Goal: Transaction & Acquisition: Book appointment/travel/reservation

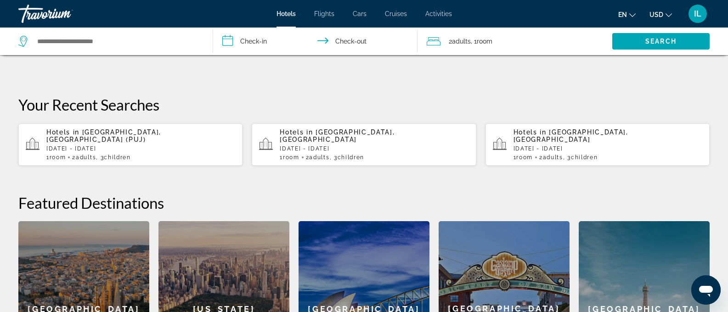
scroll to position [26, 0]
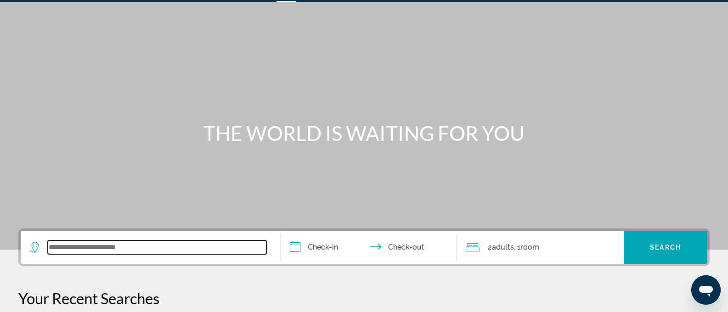
click at [134, 251] on input "Search widget" at bounding box center [157, 248] width 219 height 14
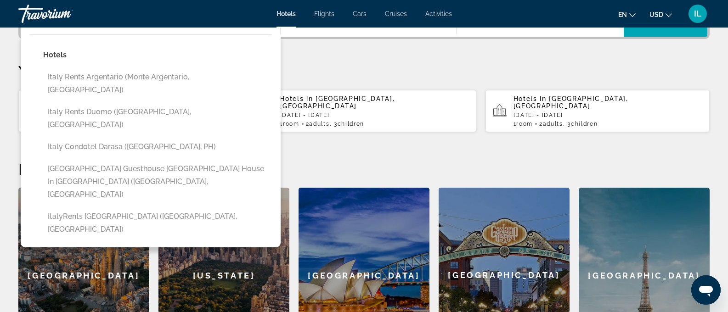
scroll to position [61, 0]
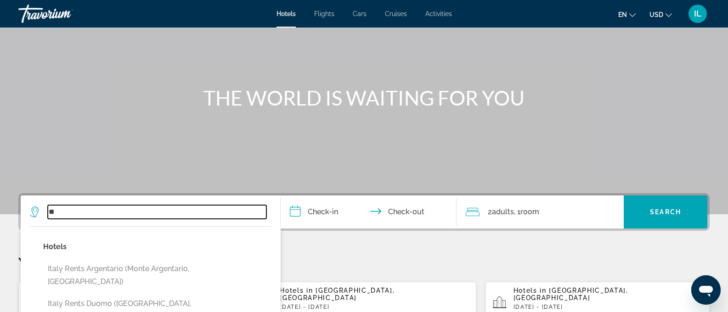
type input "*"
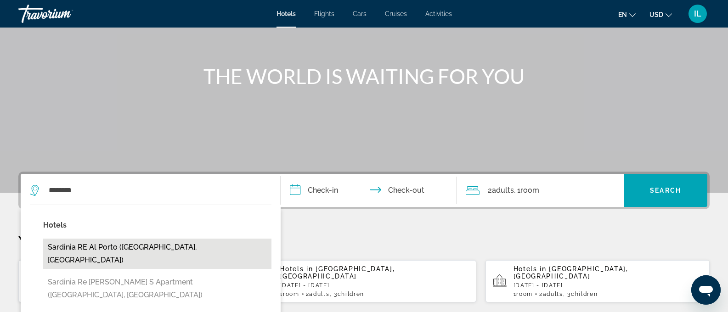
click at [138, 245] on button "Sardinia RE Al Porto ([GEOGRAPHIC_DATA], [GEOGRAPHIC_DATA])" at bounding box center [157, 254] width 228 height 30
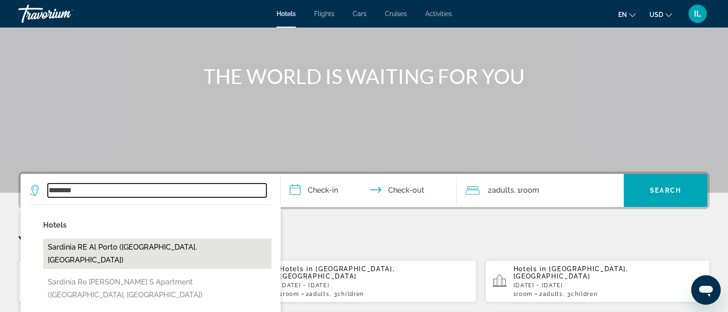
type input "**********"
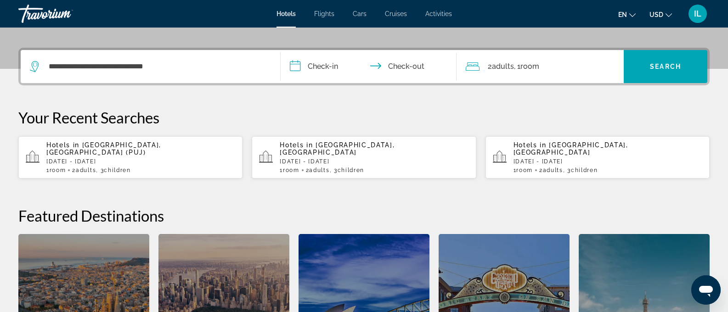
click at [311, 64] on input "**********" at bounding box center [371, 68] width 180 height 36
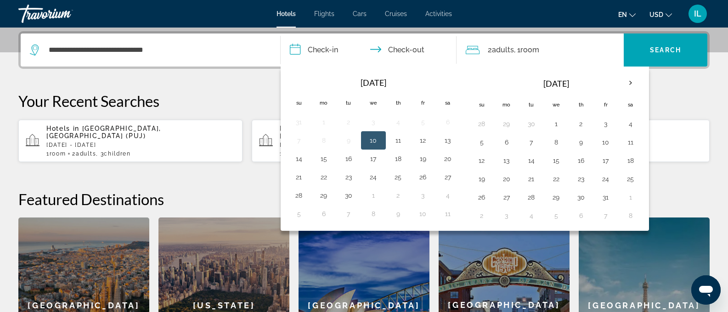
scroll to position [225, 0]
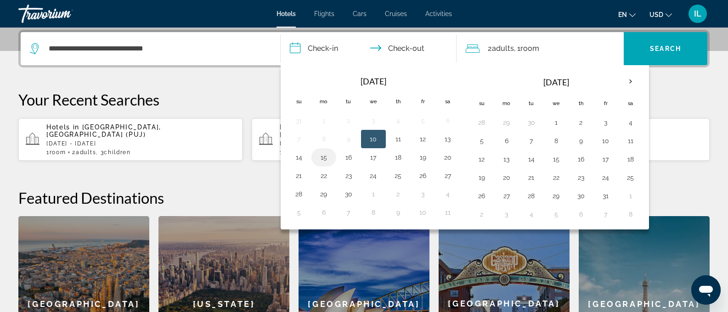
click at [328, 157] on button "15" at bounding box center [324, 157] width 15 height 13
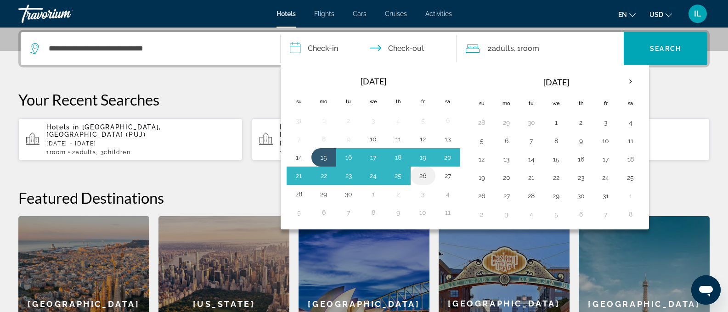
click at [424, 177] on button "26" at bounding box center [423, 176] width 15 height 13
type input "**********"
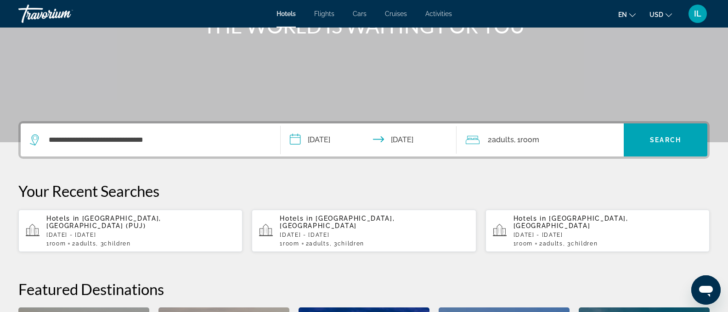
click at [498, 138] on span "Adults" at bounding box center [503, 140] width 22 height 9
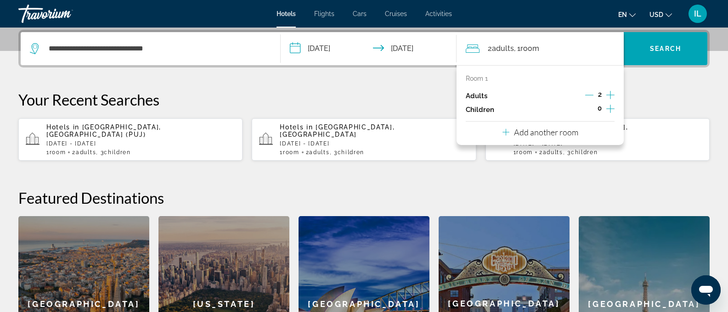
click at [609, 95] on icon "Increment adults" at bounding box center [611, 95] width 8 height 11
click at [591, 94] on icon "Decrement adults" at bounding box center [589, 95] width 8 height 8
click at [612, 107] on icon "Increment children" at bounding box center [611, 108] width 8 height 11
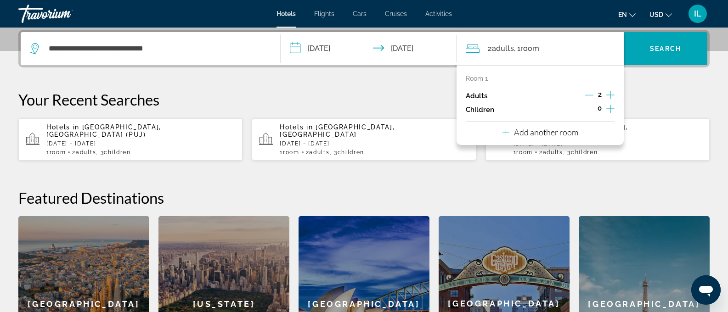
click at [612, 107] on icon "Increment children" at bounding box center [611, 108] width 8 height 11
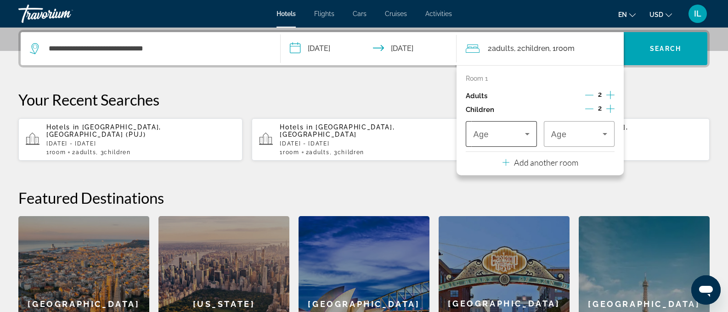
click at [519, 133] on span "Travelers: 2 adults, 2 children" at bounding box center [498, 134] width 51 height 11
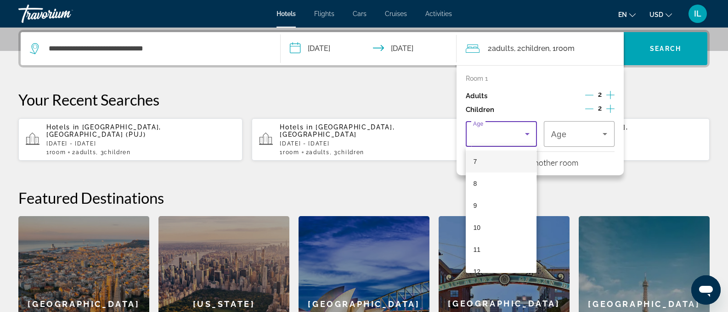
scroll to position [156, 0]
click at [481, 221] on mat-option "10" at bounding box center [501, 226] width 71 height 22
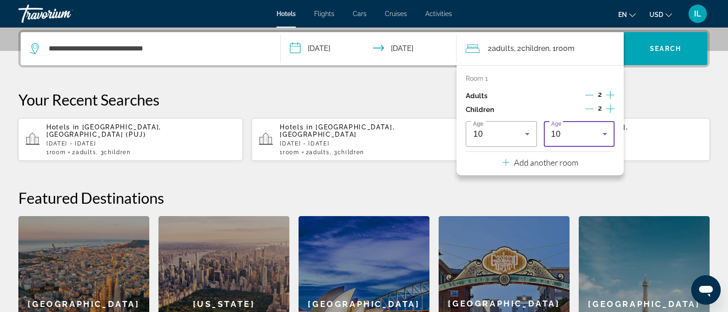
click at [566, 136] on div "10" at bounding box center [576, 134] width 51 height 11
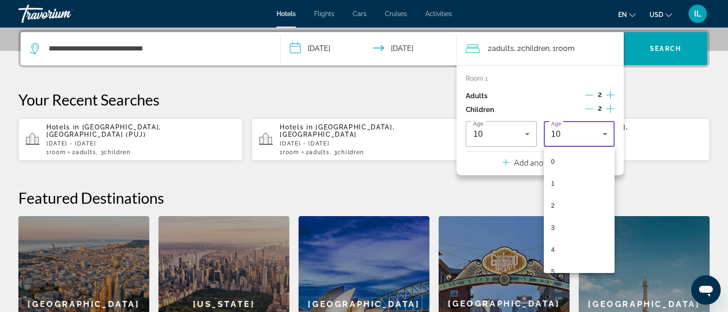
scroll to position [120, 0]
click at [587, 223] on mat-option "8" at bounding box center [579, 218] width 71 height 22
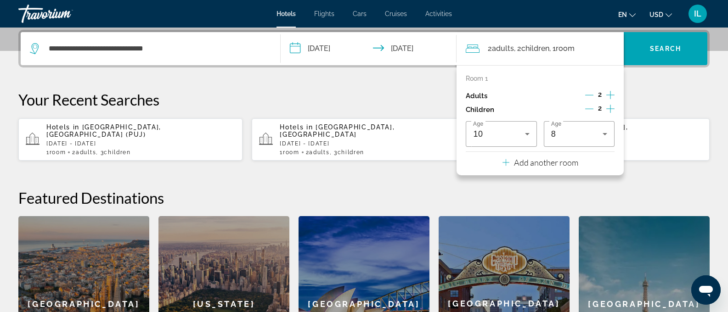
scroll to position [96, 0]
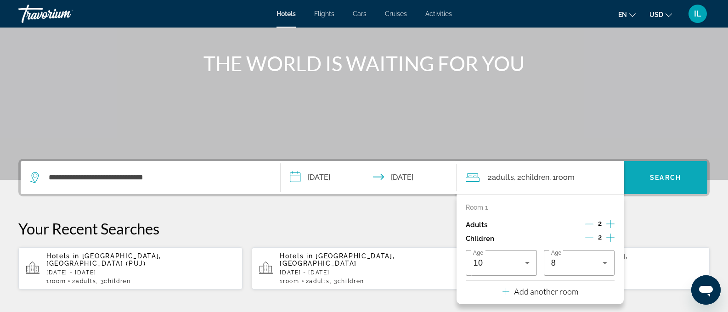
click at [657, 181] on span "Search widget" at bounding box center [666, 178] width 84 height 22
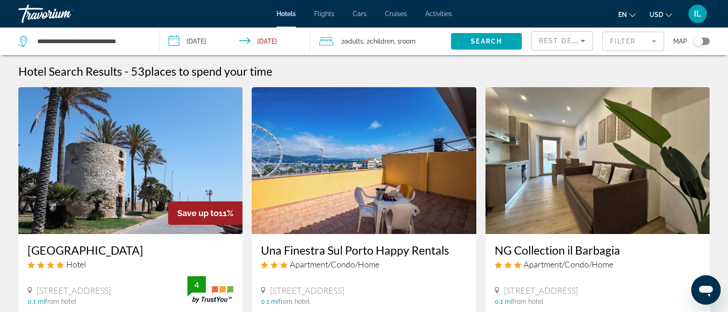
click at [620, 39] on mat-form-field "Filter" at bounding box center [633, 41] width 62 height 19
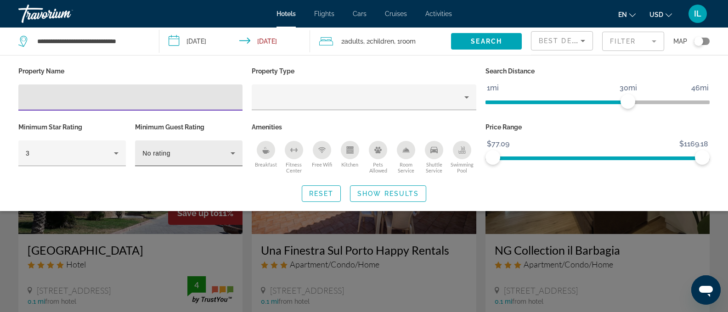
click at [200, 151] on div "No rating" at bounding box center [186, 153] width 88 height 11
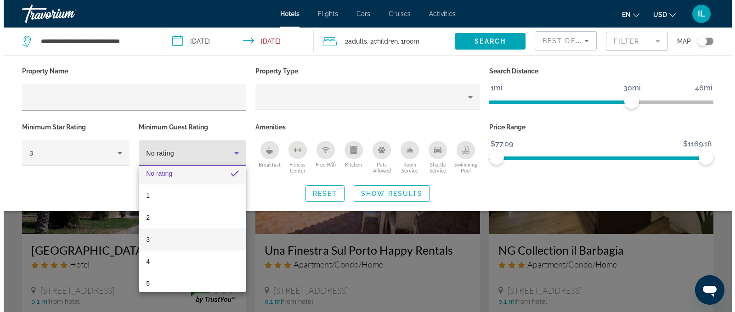
scroll to position [13, 0]
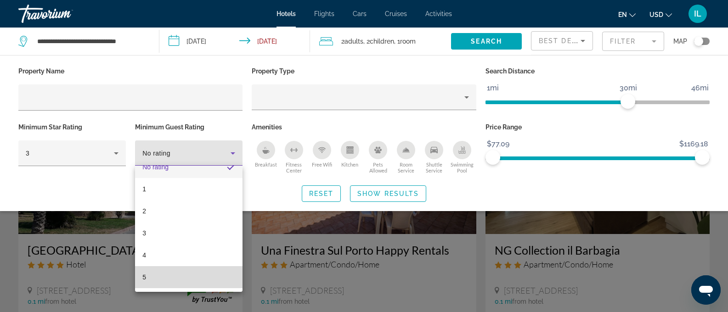
click at [191, 274] on mat-option "5" at bounding box center [189, 278] width 108 height 22
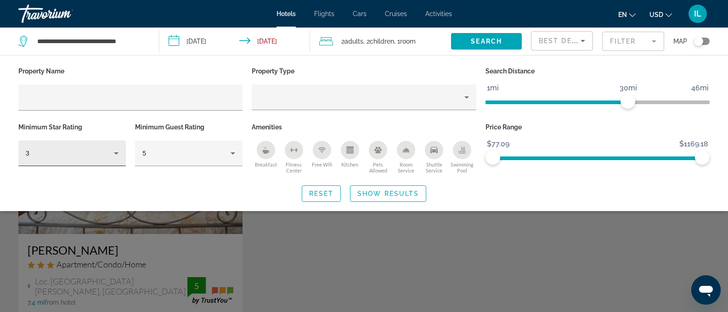
click at [89, 142] on div "3" at bounding box center [72, 154] width 93 height 26
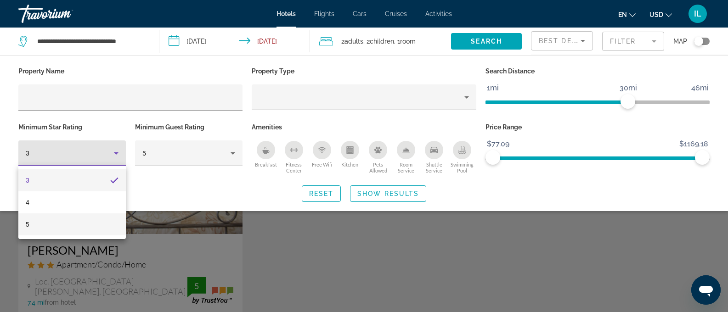
click at [79, 215] on mat-option "5" at bounding box center [72, 225] width 108 height 22
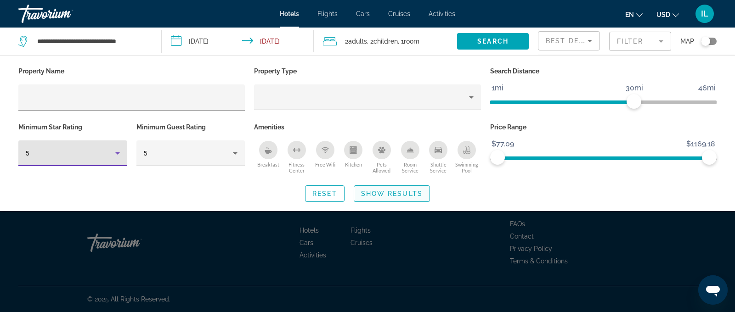
click at [370, 195] on span "Show Results" at bounding box center [392, 193] width 62 height 7
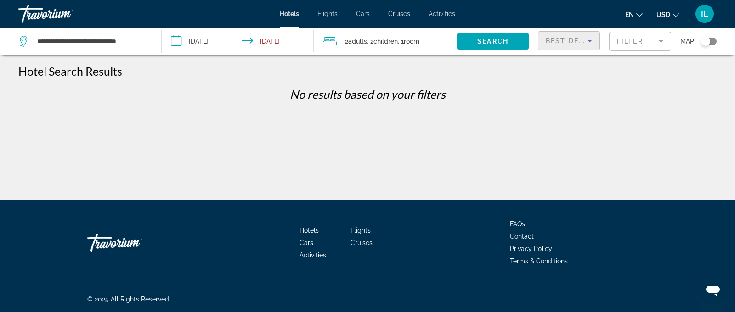
click at [559, 41] on span "Best Deals" at bounding box center [570, 40] width 48 height 7
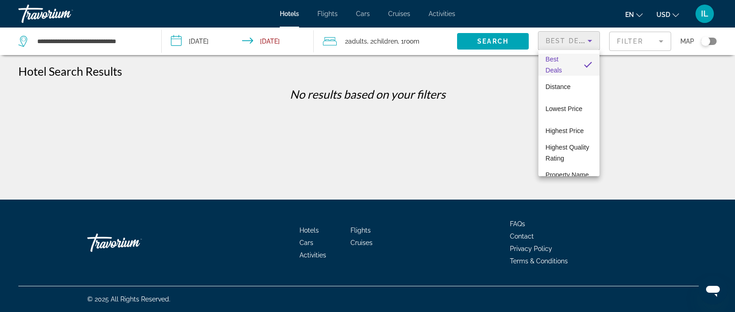
click at [661, 40] on div at bounding box center [367, 156] width 735 height 312
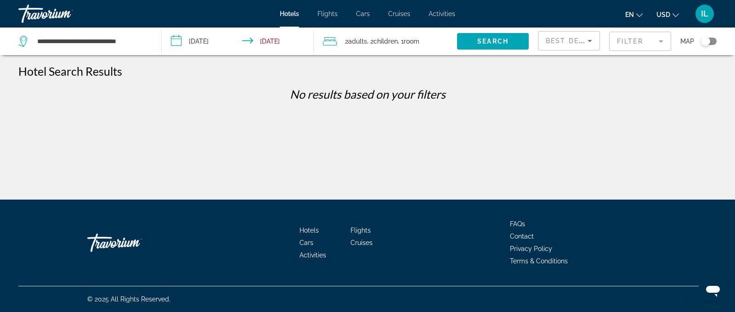
click at [661, 40] on mat-form-field "Filter" at bounding box center [640, 41] width 62 height 19
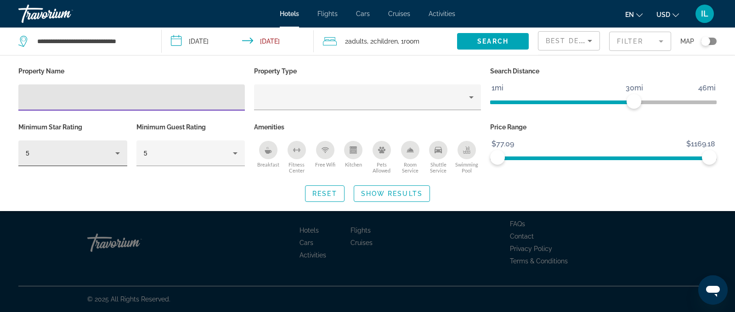
click at [98, 148] on div "5" at bounding box center [71, 153] width 90 height 11
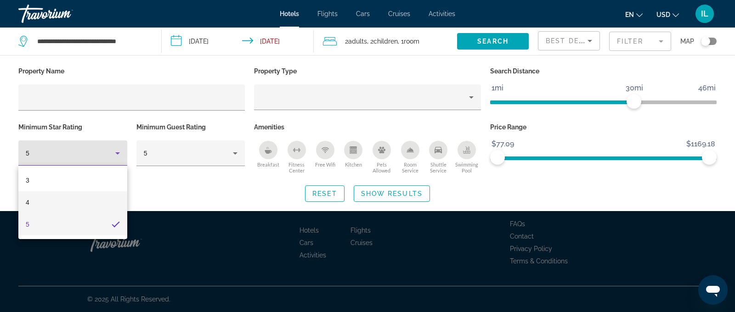
click at [60, 199] on mat-option "4" at bounding box center [72, 203] width 109 height 22
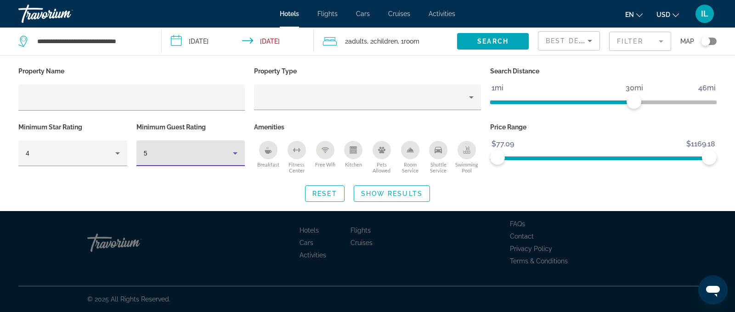
click at [208, 158] on div "5" at bounding box center [189, 153] width 90 height 11
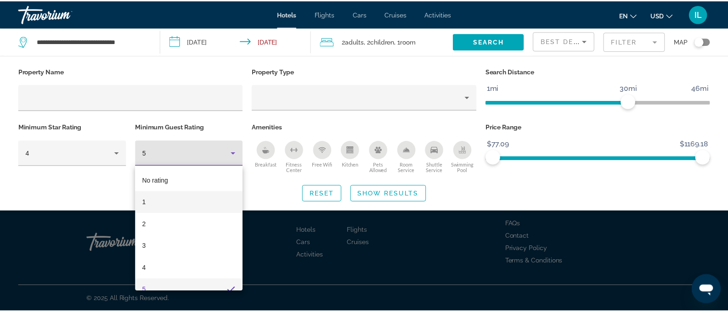
scroll to position [10, 0]
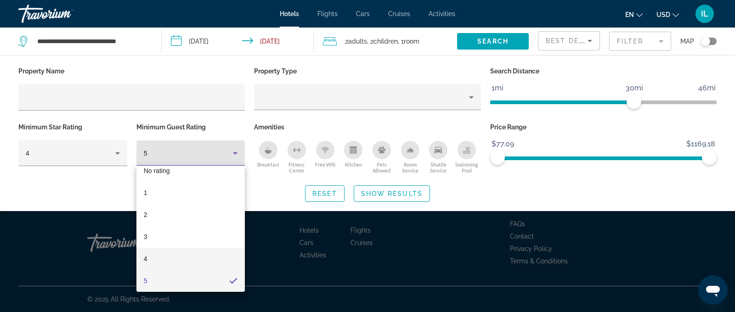
click at [186, 267] on mat-option "4" at bounding box center [190, 259] width 109 height 22
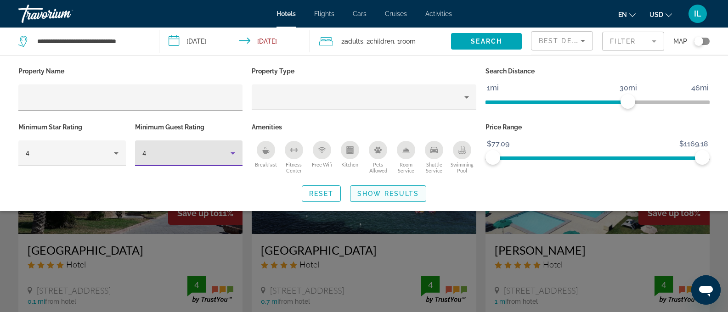
click at [390, 191] on span "Show Results" at bounding box center [389, 193] width 62 height 7
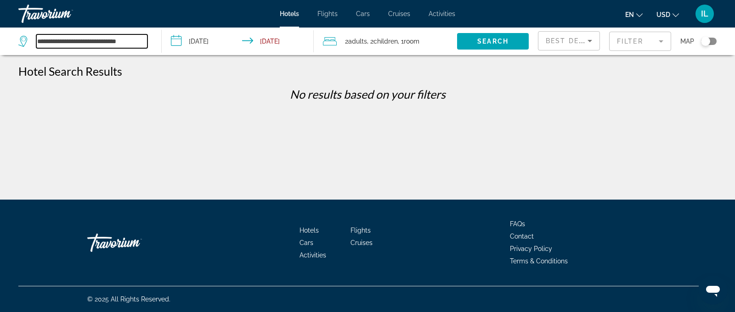
click at [97, 45] on input "**********" at bounding box center [91, 41] width 111 height 14
click at [100, 43] on input "**********" at bounding box center [91, 41] width 111 height 14
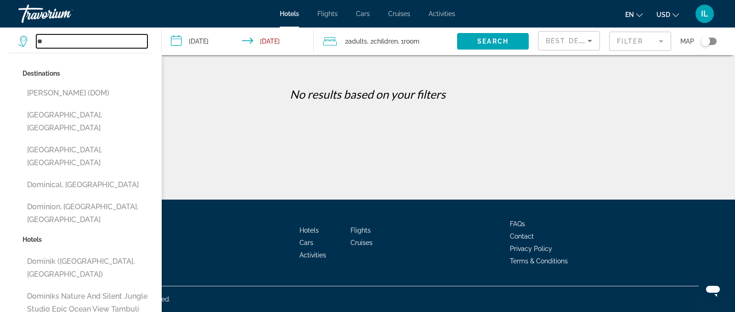
type input "*"
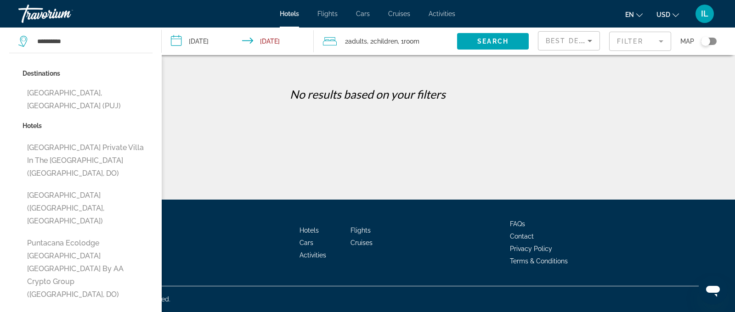
click at [66, 96] on button "[GEOGRAPHIC_DATA], [GEOGRAPHIC_DATA] (PUJ)" at bounding box center [88, 100] width 130 height 30
type input "**********"
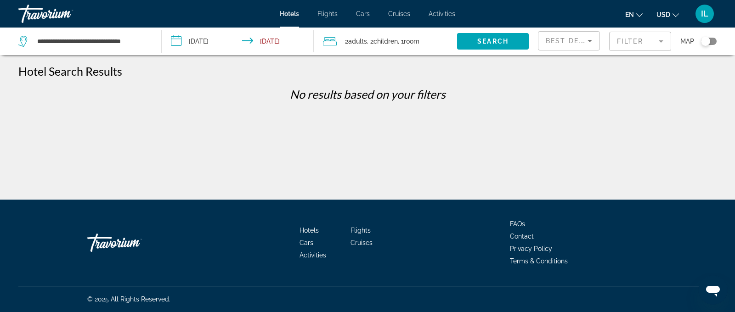
click at [222, 43] on input "**********" at bounding box center [240, 43] width 156 height 30
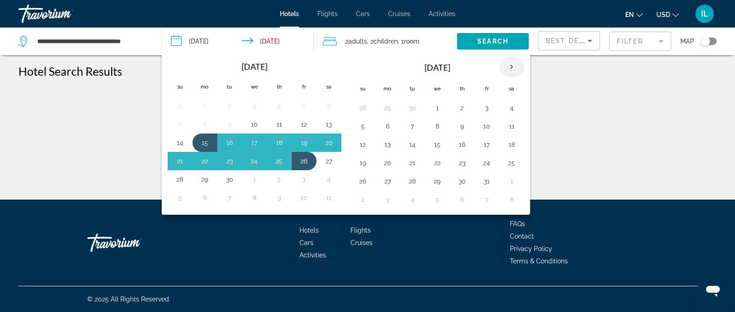
click at [515, 67] on th "Next month" at bounding box center [511, 67] width 25 height 20
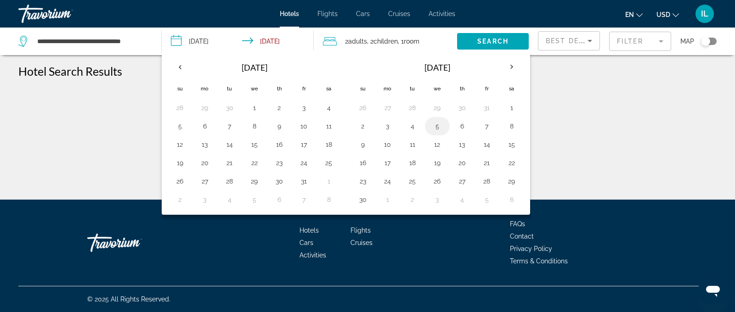
click at [443, 129] on button "5" at bounding box center [437, 126] width 15 height 13
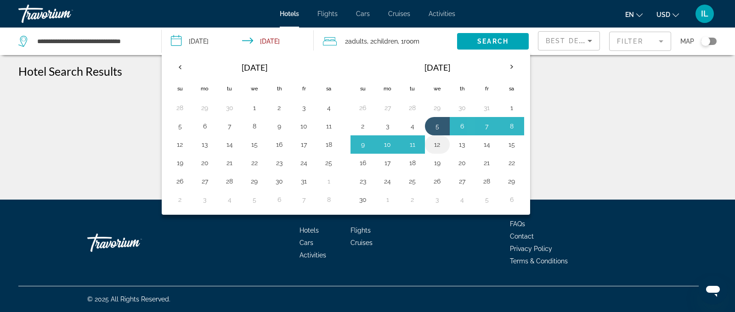
click at [436, 148] on button "12" at bounding box center [437, 144] width 15 height 13
type input "**********"
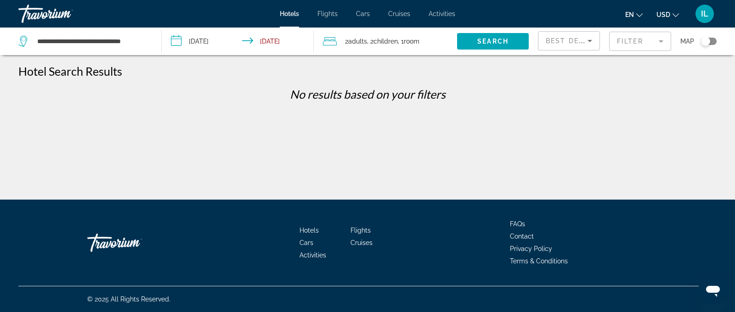
click at [373, 41] on span ", 2 Child Children" at bounding box center [382, 41] width 31 height 13
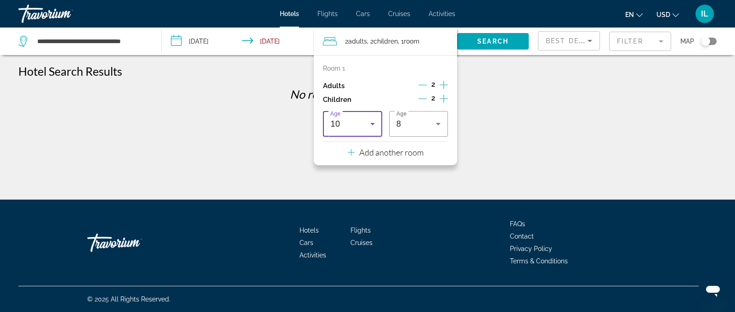
click at [373, 123] on icon "Travelers: 2 adults, 2 children" at bounding box center [372, 124] width 11 height 11
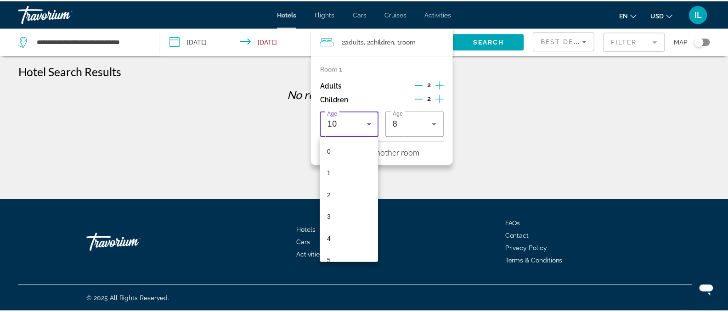
scroll to position [120, 0]
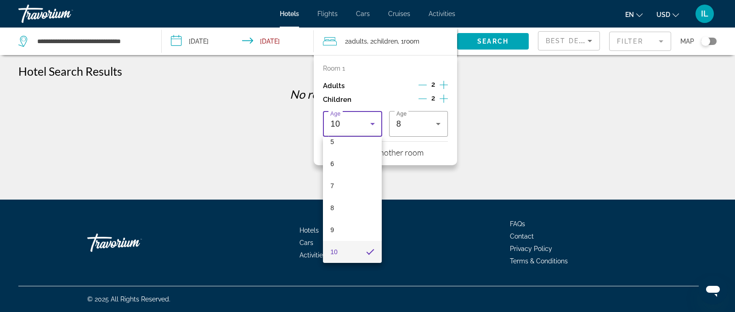
click at [373, 123] on div at bounding box center [367, 156] width 735 height 312
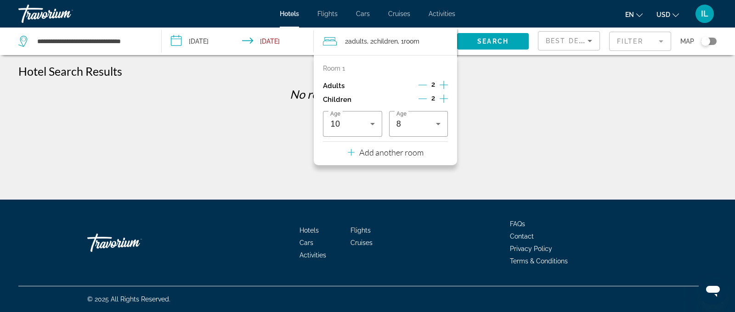
click at [507, 113] on div "**********" at bounding box center [367, 164] width 735 height 200
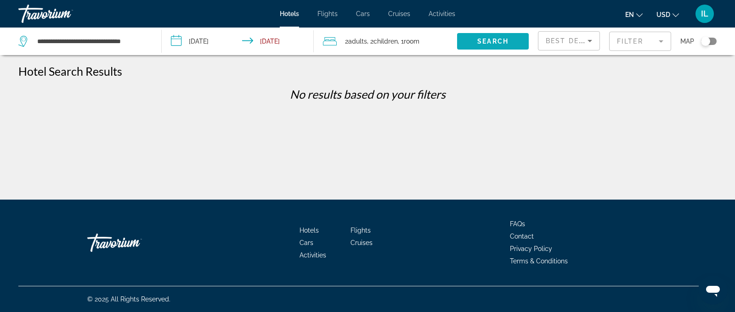
click at [502, 41] on span "Search" at bounding box center [492, 41] width 31 height 7
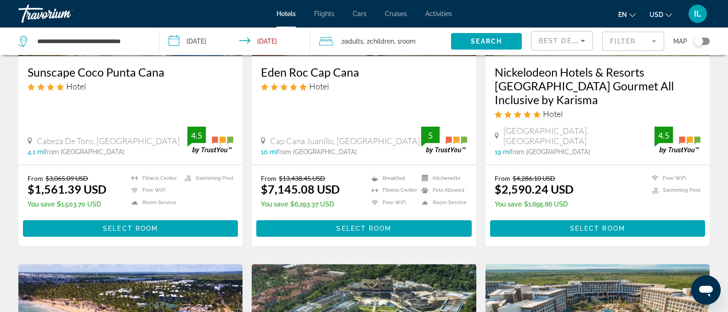
scroll to position [96, 0]
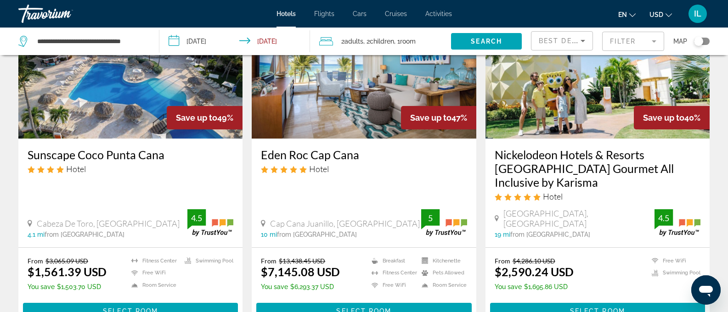
click at [667, 16] on icon "Change currency" at bounding box center [669, 15] width 6 height 6
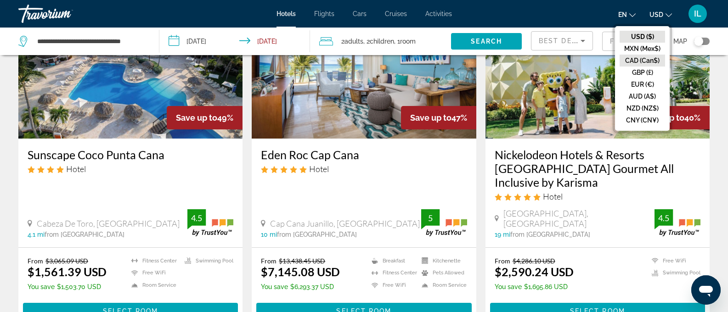
click at [652, 57] on button "CAD (Can$)" at bounding box center [642, 61] width 45 height 12
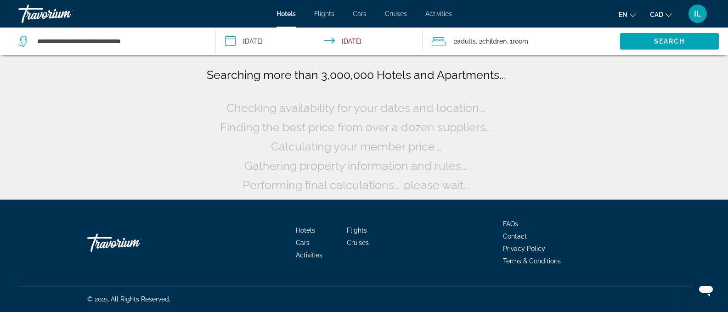
scroll to position [0, 0]
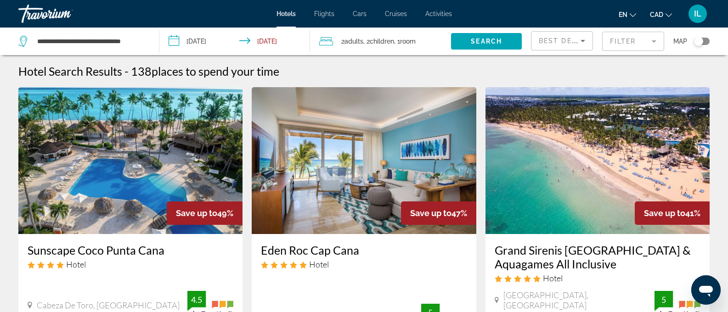
click at [623, 43] on mat-form-field "Filter" at bounding box center [633, 41] width 62 height 19
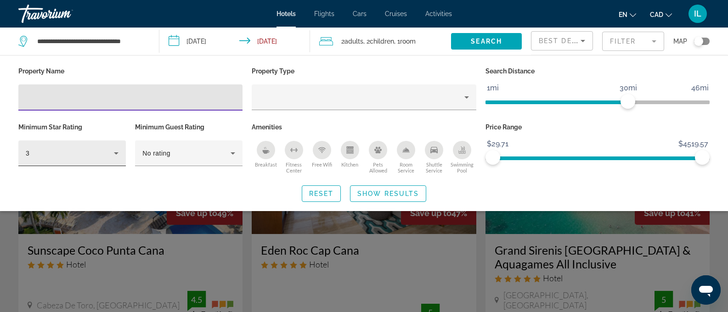
click at [53, 150] on div "3" at bounding box center [70, 153] width 88 height 11
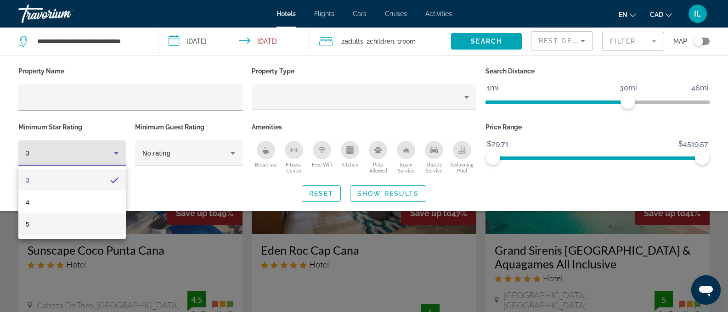
click at [36, 221] on mat-option "5" at bounding box center [72, 225] width 108 height 22
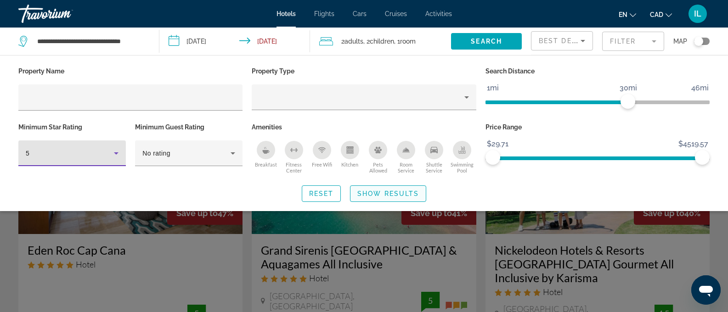
click at [381, 195] on span "Show Results" at bounding box center [389, 193] width 62 height 7
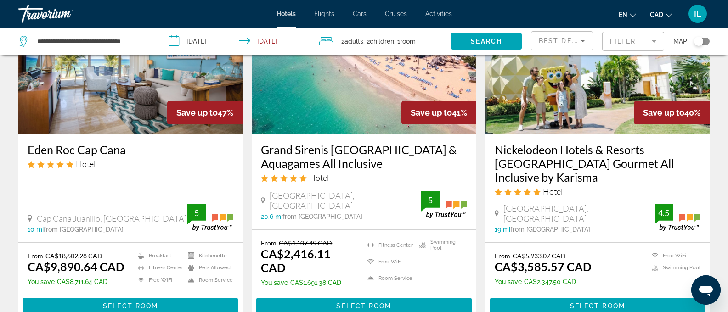
scroll to position [130, 0]
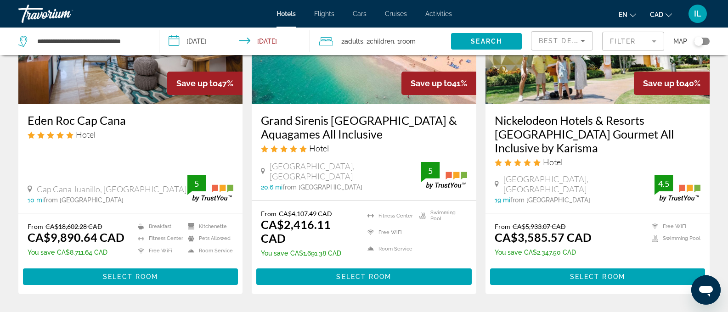
click at [585, 76] on img "Main content" at bounding box center [598, 30] width 224 height 147
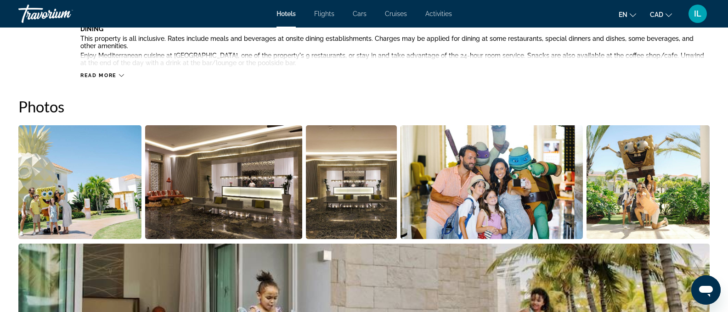
scroll to position [98, 0]
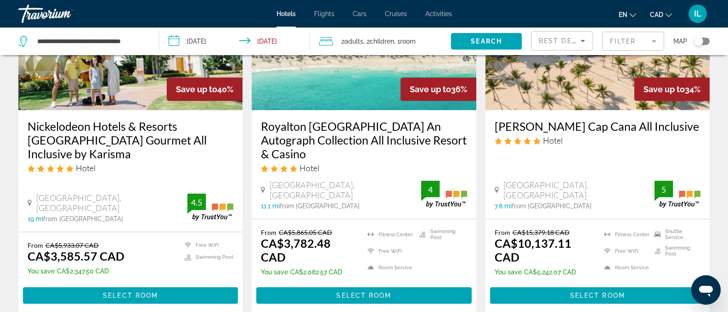
scroll to position [480, 0]
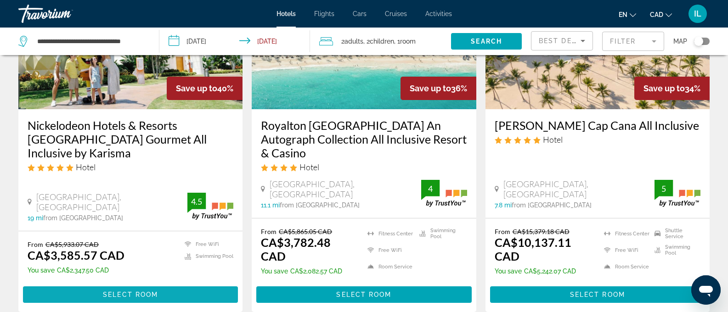
click at [140, 291] on span "Select Room" at bounding box center [130, 294] width 55 height 7
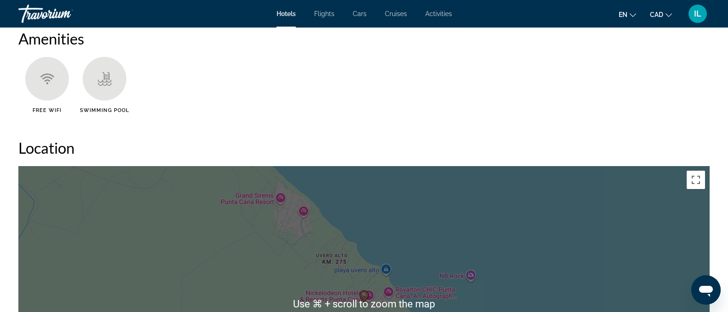
scroll to position [717, 0]
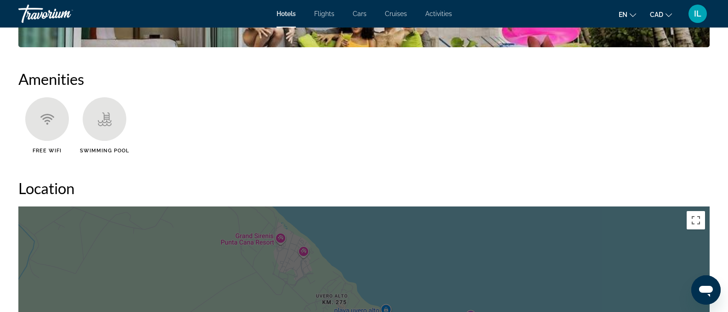
click at [692, 18] on div "IL" at bounding box center [698, 14] width 18 height 18
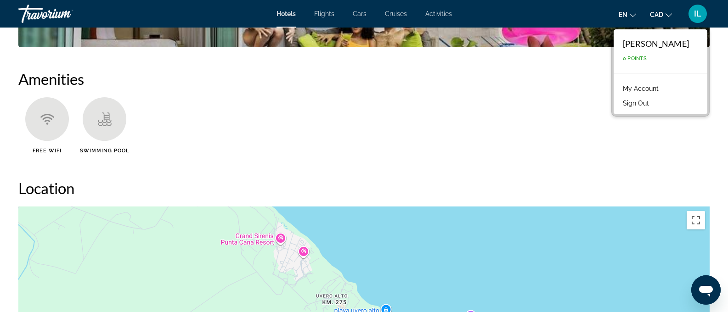
click at [657, 87] on link "My Account" at bounding box center [641, 89] width 45 height 12
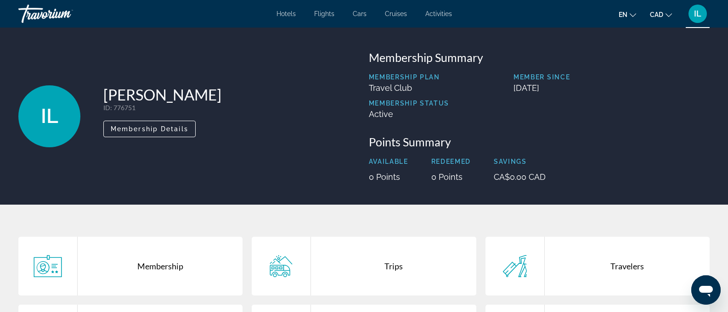
click at [280, 16] on span "Hotels" at bounding box center [286, 13] width 19 height 7
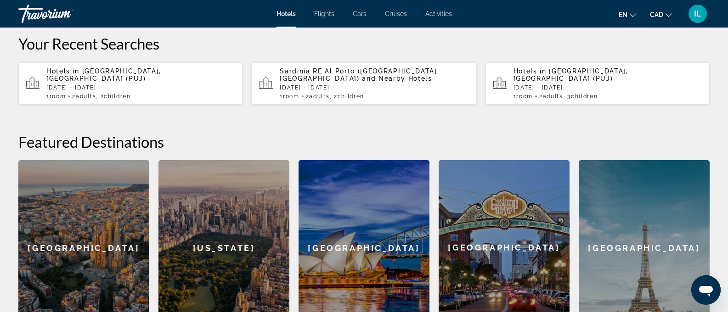
scroll to position [187, 0]
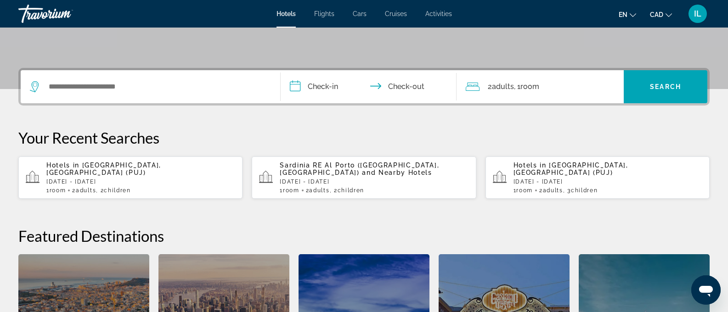
click at [364, 187] on span "Children" at bounding box center [351, 190] width 27 height 6
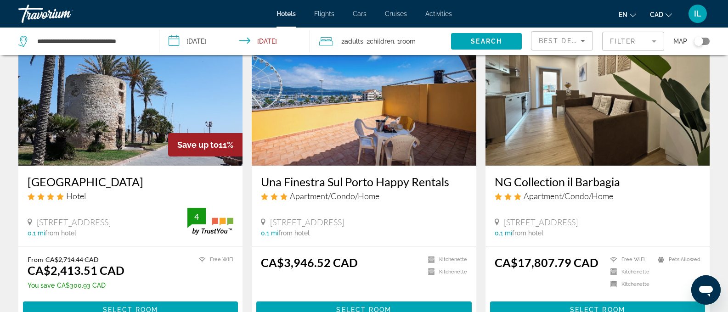
scroll to position [19, 0]
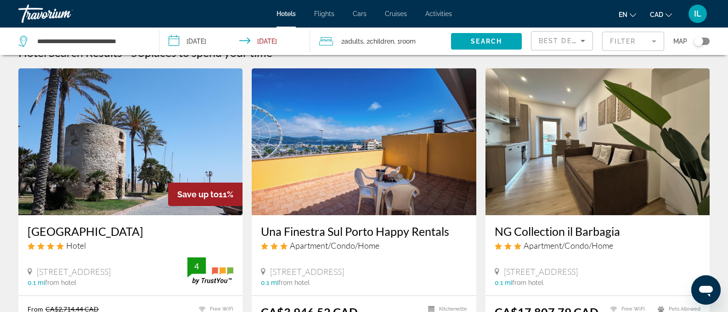
click at [167, 164] on img "Main content" at bounding box center [130, 141] width 224 height 147
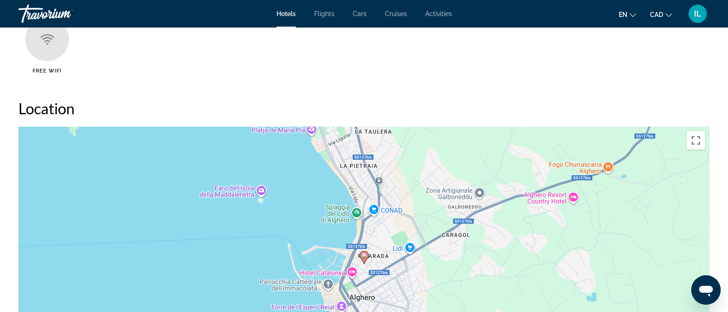
scroll to position [848, 0]
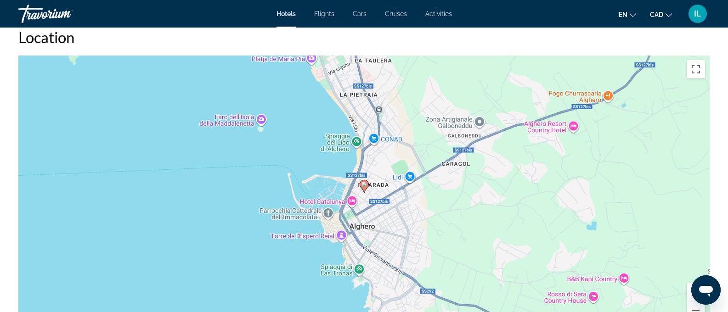
click at [369, 210] on div "To activate drag with keyboard, press Alt + Enter. Once in keyboard drag state,…" at bounding box center [364, 194] width 692 height 276
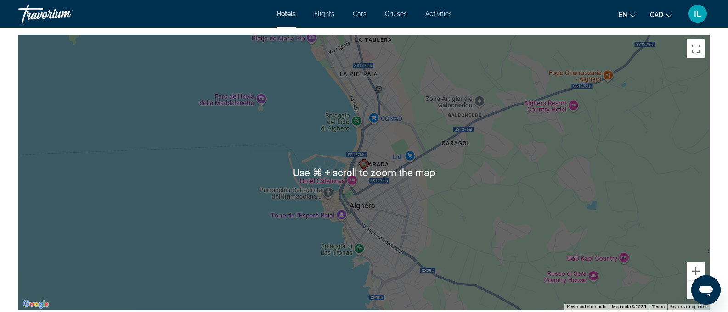
scroll to position [891, 0]
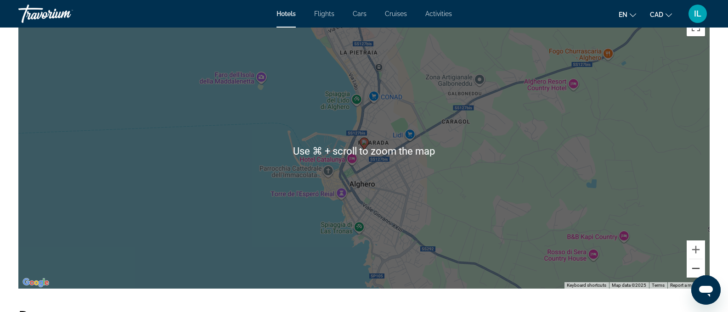
click at [697, 269] on button "Zoom out" at bounding box center [696, 269] width 18 height 18
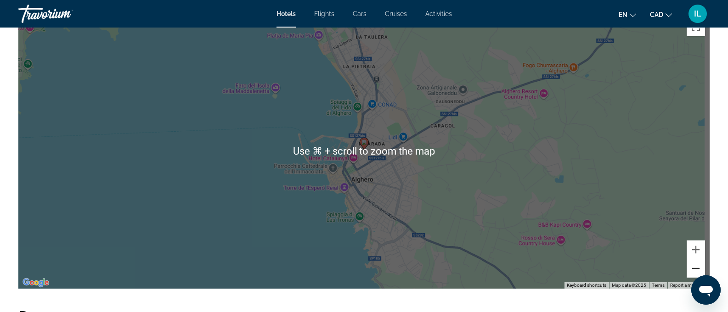
click at [697, 269] on button "Zoom out" at bounding box center [696, 269] width 18 height 18
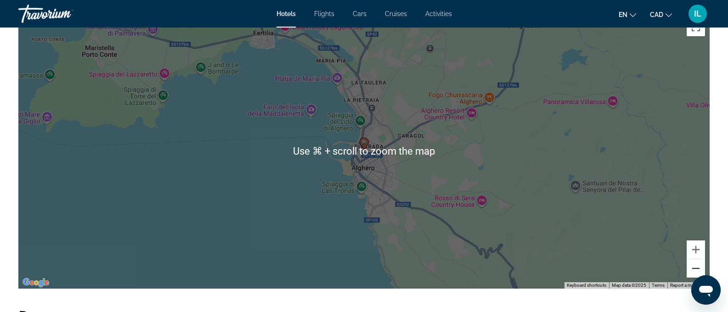
click at [697, 269] on button "Zoom out" at bounding box center [696, 269] width 18 height 18
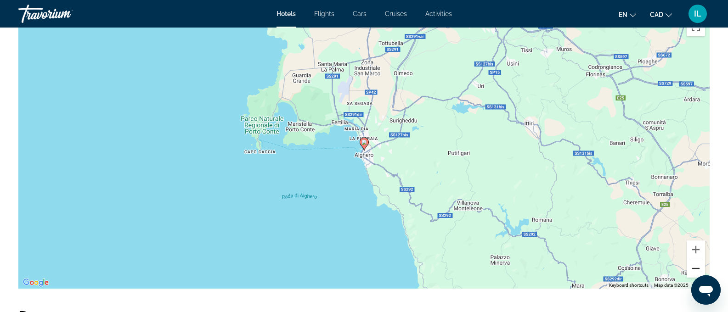
click at [697, 269] on button "Zoom out" at bounding box center [696, 269] width 18 height 18
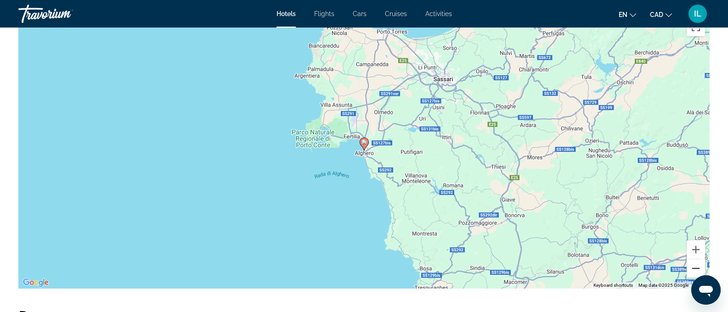
click at [697, 269] on button "Zoom out" at bounding box center [696, 269] width 18 height 18
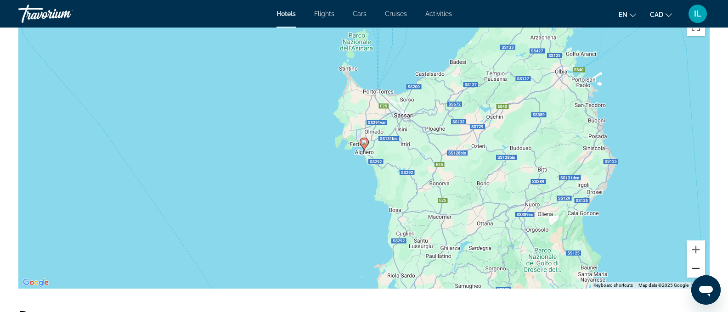
click at [697, 269] on button "Zoom out" at bounding box center [696, 269] width 18 height 18
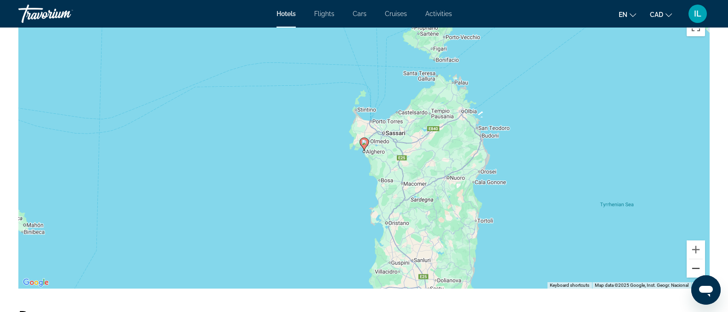
click at [697, 269] on button "Zoom out" at bounding box center [696, 269] width 18 height 18
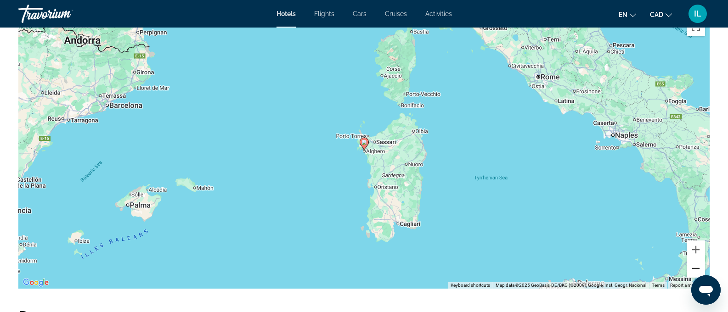
click at [697, 269] on button "Zoom out" at bounding box center [696, 269] width 18 height 18
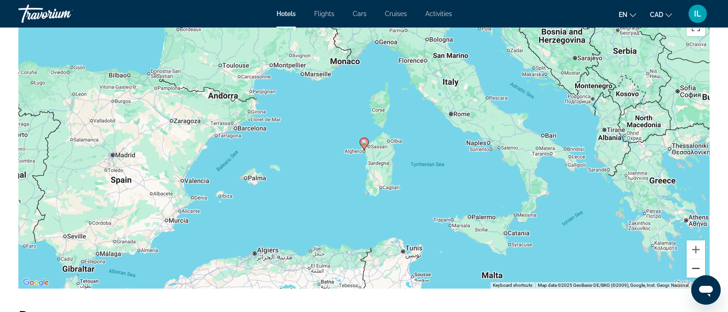
click at [697, 269] on button "Zoom out" at bounding box center [696, 269] width 18 height 18
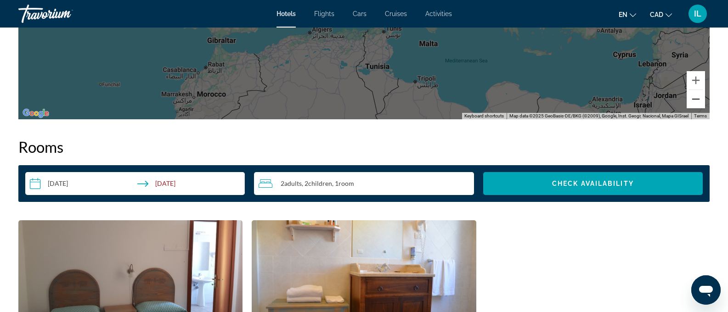
scroll to position [818, 0]
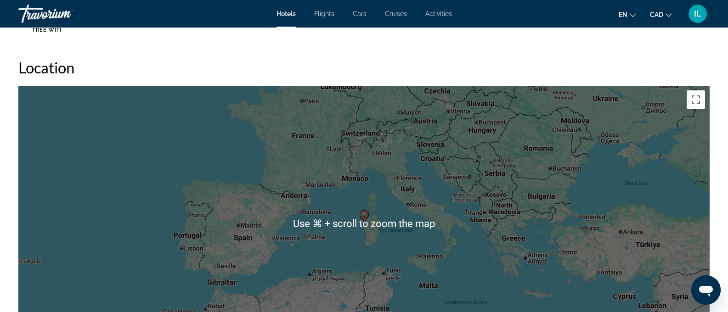
click at [698, 15] on span "IL" at bounding box center [697, 13] width 7 height 9
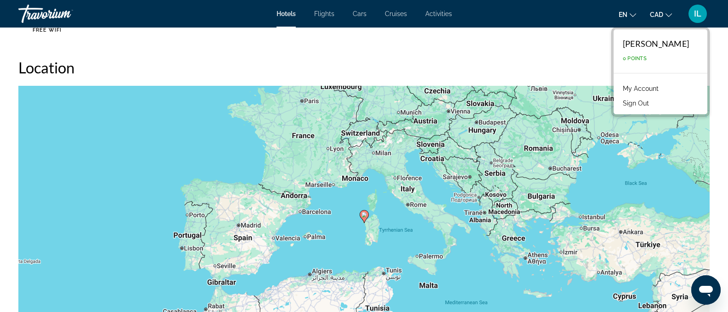
click at [648, 89] on link "My Account" at bounding box center [641, 89] width 45 height 12
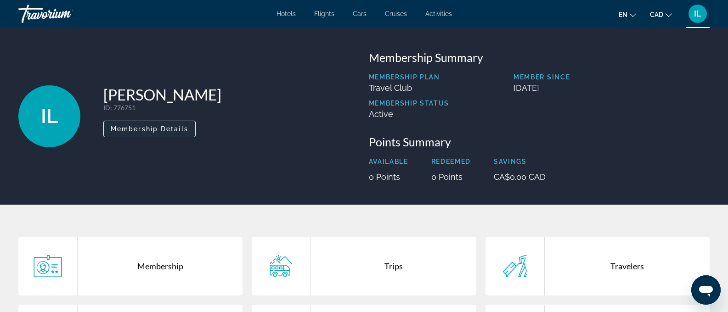
click at [136, 131] on span "Membership Details" at bounding box center [150, 128] width 78 height 7
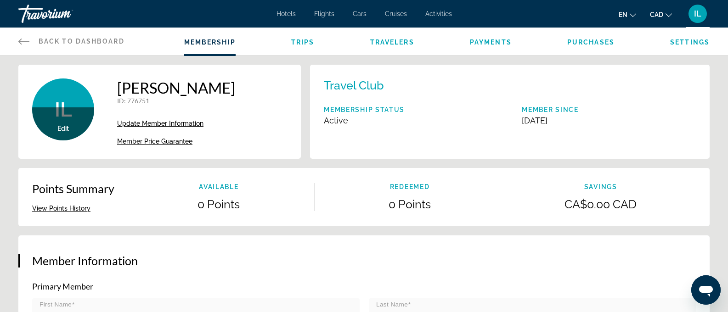
click at [324, 14] on span "Flights" at bounding box center [324, 13] width 20 height 7
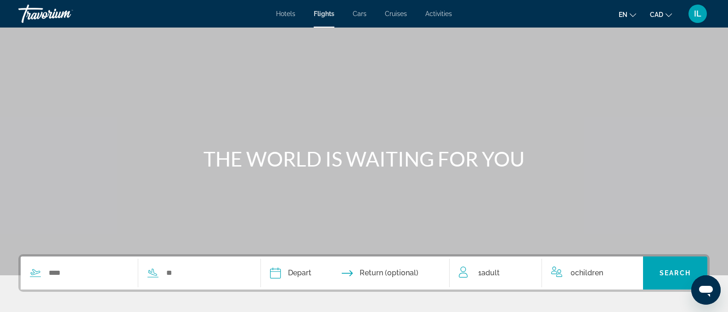
click at [289, 16] on span "Hotels" at bounding box center [285, 13] width 19 height 7
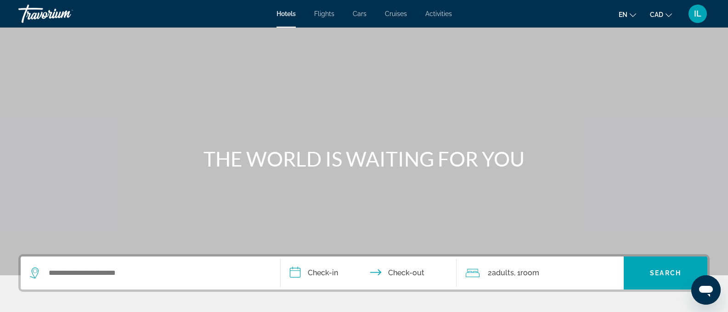
click at [324, 8] on div "Hotels Flights Cars Cruises Activities Hotels Flights Cars Cruises Activities e…" at bounding box center [364, 14] width 728 height 24
click at [325, 10] on span "Flights" at bounding box center [324, 13] width 20 height 7
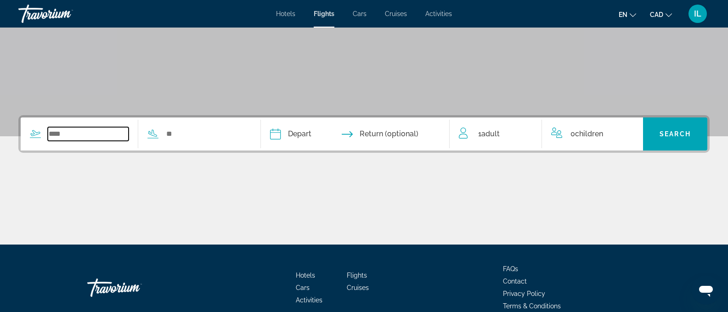
click at [104, 131] on input "Search widget" at bounding box center [88, 134] width 81 height 14
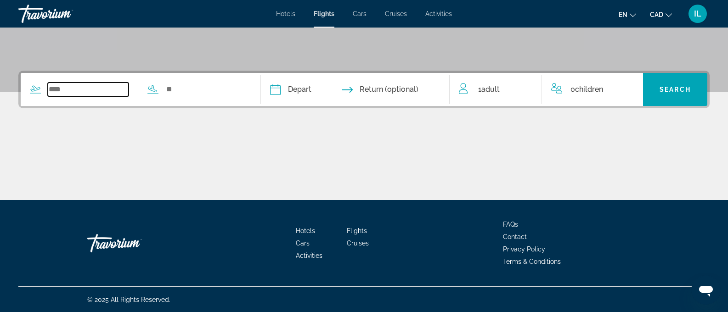
scroll to position [184, 0]
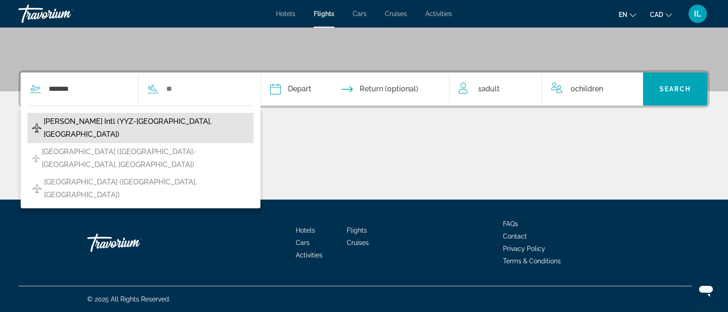
click at [98, 128] on span "[PERSON_NAME] Intl (YYZ-[GEOGRAPHIC_DATA], [GEOGRAPHIC_DATA])" at bounding box center [146, 128] width 205 height 26
type input "**********"
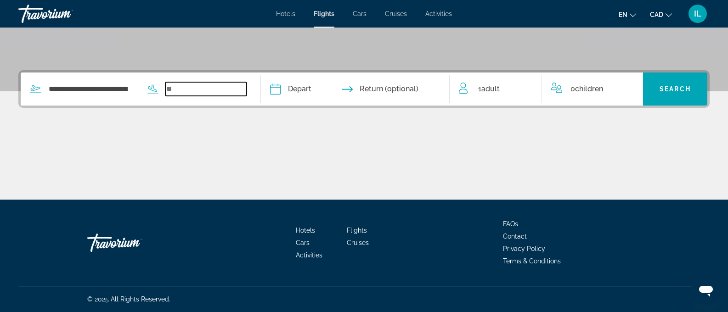
click at [169, 90] on input "Search widget" at bounding box center [205, 89] width 81 height 14
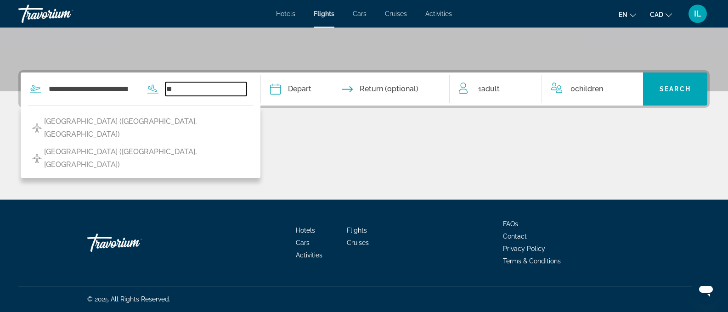
type input "*"
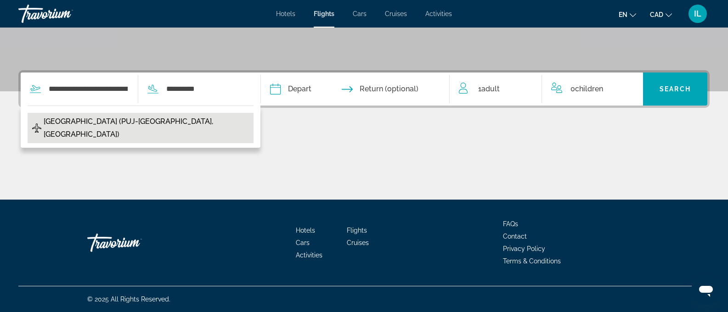
click at [133, 126] on span "[GEOGRAPHIC_DATA] (PUJ-[GEOGRAPHIC_DATA], [GEOGRAPHIC_DATA])" at bounding box center [146, 128] width 205 height 26
type input "**********"
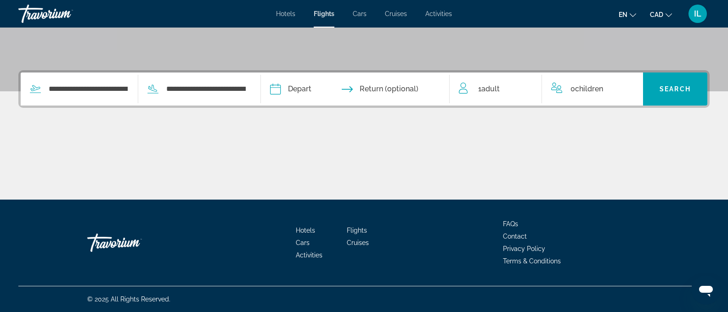
click at [286, 85] on input "Depart date" at bounding box center [315, 91] width 94 height 36
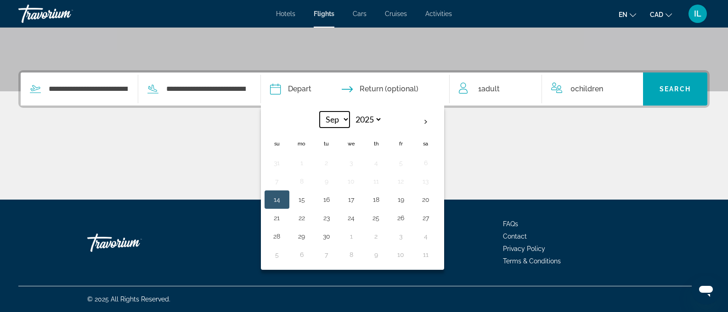
click at [345, 117] on select "*** *** *** *** *** *** *** *** *** *** *** ***" at bounding box center [335, 120] width 30 height 16
select select "**"
click at [320, 112] on select "*** *** *** *** *** *** *** *** *** *** *** ***" at bounding box center [335, 120] width 30 height 16
click at [353, 181] on button "5" at bounding box center [351, 181] width 15 height 13
type input "**********"
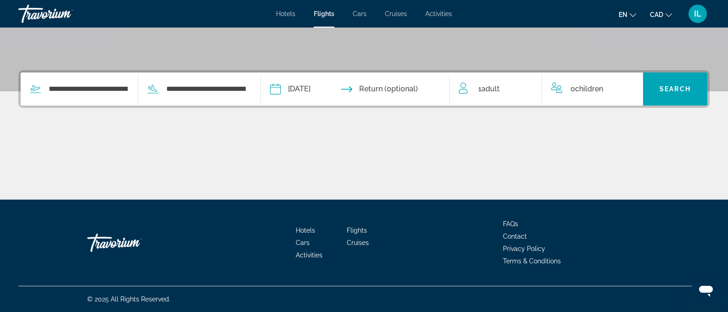
click at [401, 88] on input "Return date" at bounding box center [407, 91] width 94 height 36
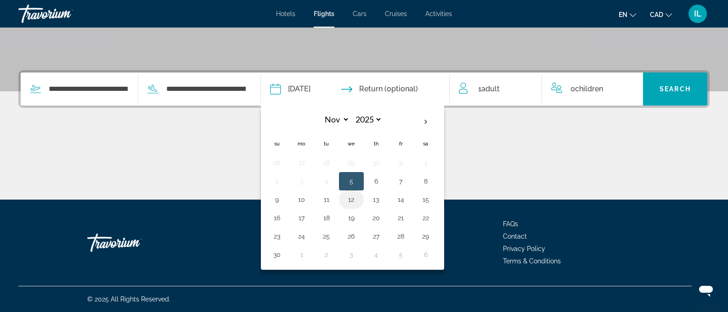
click at [353, 202] on button "12" at bounding box center [351, 199] width 15 height 13
type input "**********"
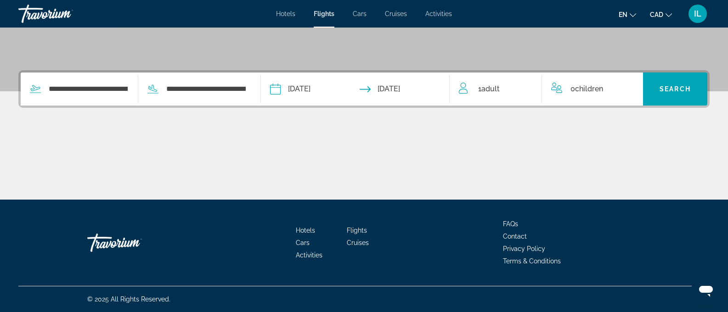
click at [494, 85] on span "Adult" at bounding box center [491, 89] width 18 height 9
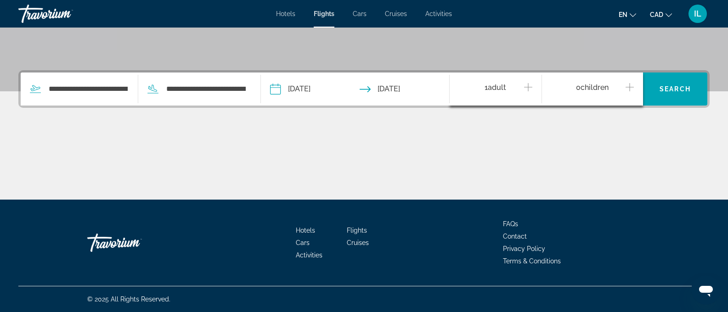
click at [531, 88] on icon "Increment adults" at bounding box center [528, 87] width 8 height 11
click at [468, 87] on div "3 Adult Adults" at bounding box center [500, 89] width 82 height 16
click at [465, 85] on icon "Decrement adults" at bounding box center [463, 87] width 8 height 11
click at [627, 86] on icon "Increment children" at bounding box center [630, 87] width 8 height 11
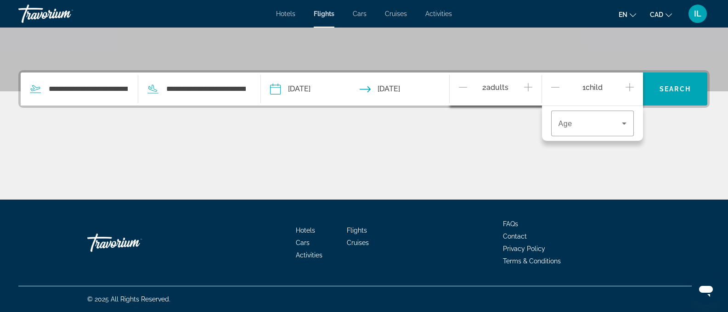
click at [627, 86] on icon "Increment children" at bounding box center [630, 87] width 8 height 11
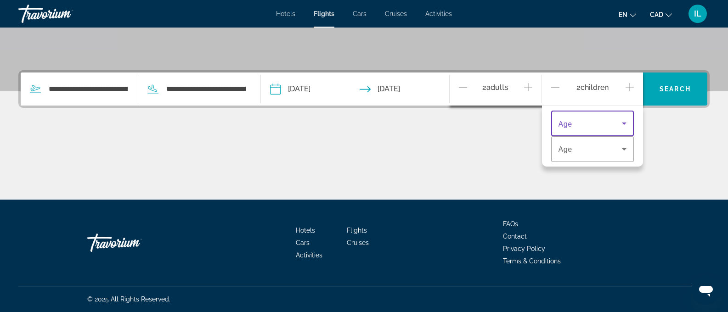
click at [620, 125] on icon "Travelers: 2 adults, 2 children" at bounding box center [624, 123] width 11 height 11
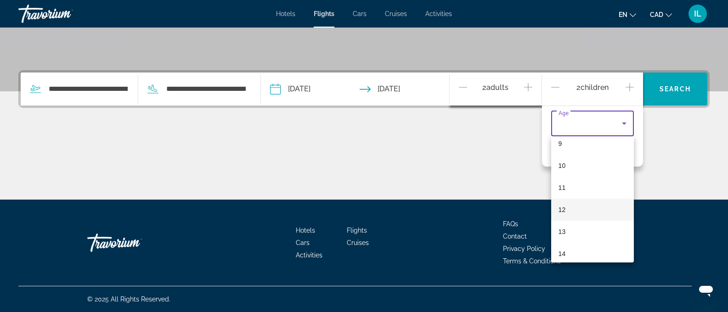
scroll to position [206, 0]
click at [569, 167] on mat-option "10" at bounding box center [592, 165] width 83 height 22
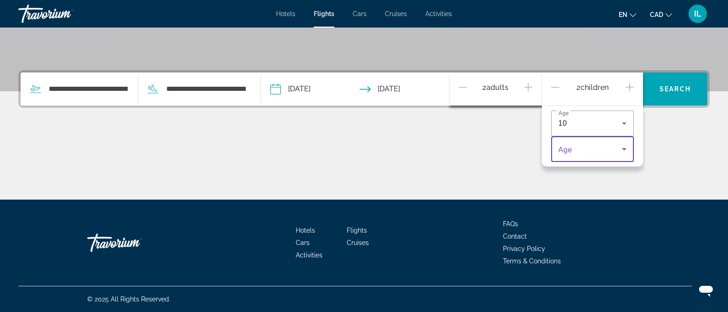
click at [577, 153] on span "Travelers: 2 adults, 2 children" at bounding box center [590, 149] width 63 height 11
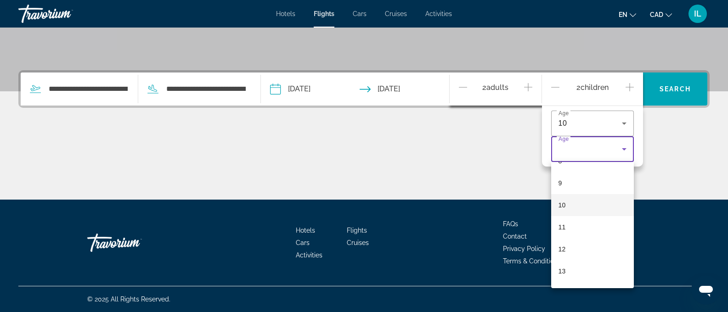
scroll to position [176, 0]
click at [580, 175] on mat-option "8" at bounding box center [592, 177] width 83 height 22
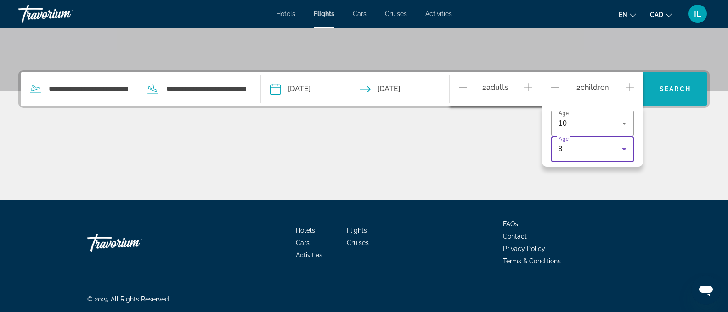
click at [679, 92] on span "Search" at bounding box center [675, 88] width 31 height 7
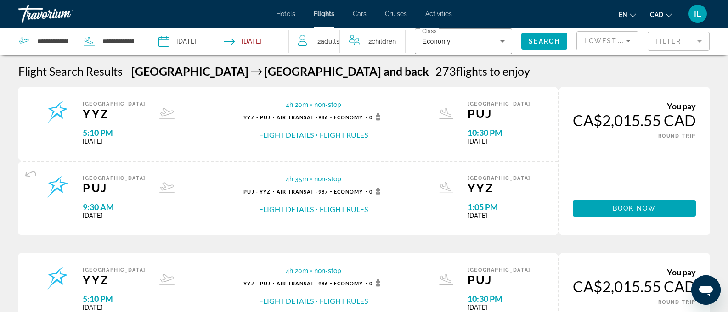
click at [292, 15] on span "Hotels" at bounding box center [285, 13] width 19 height 7
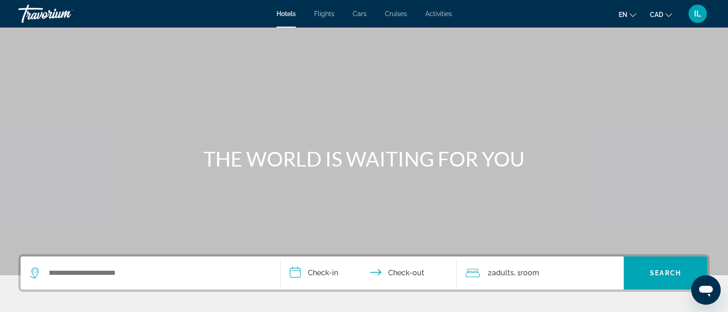
scroll to position [184, 0]
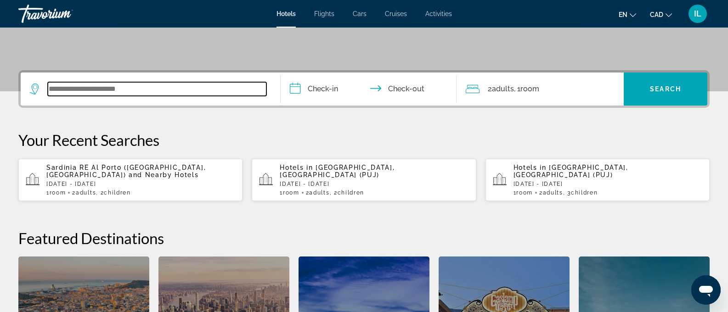
click at [133, 93] on input "Search widget" at bounding box center [157, 89] width 219 height 14
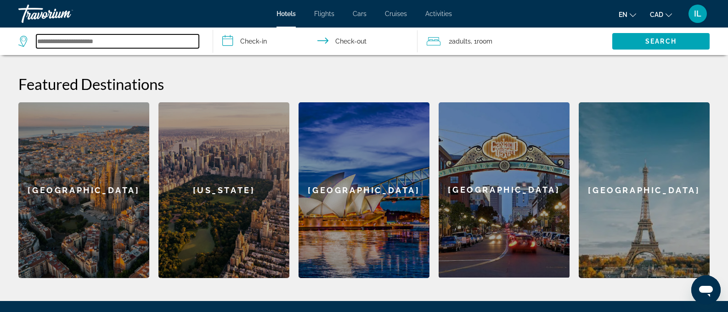
scroll to position [264, 0]
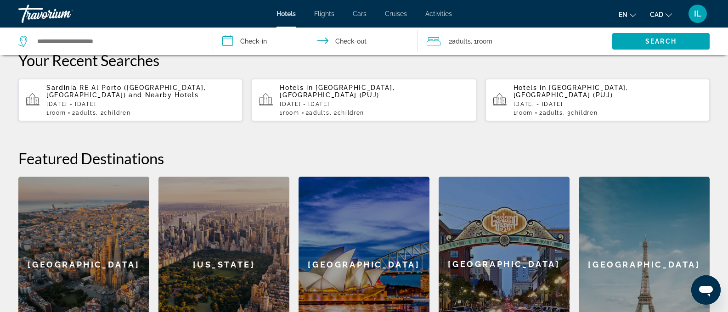
click at [605, 110] on div "1 Room rooms 2 Adult Adults , 3 Child Children" at bounding box center [608, 113] width 189 height 6
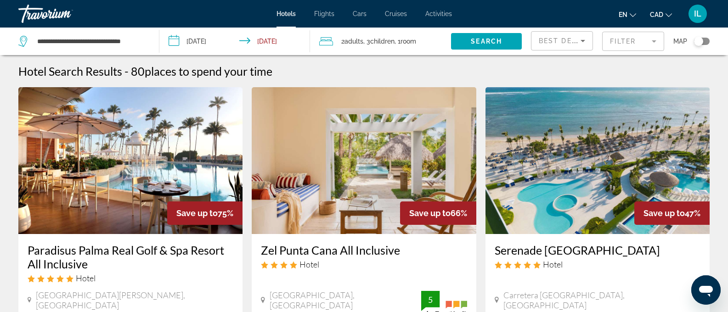
click at [285, 16] on span "Hotels" at bounding box center [286, 13] width 19 height 7
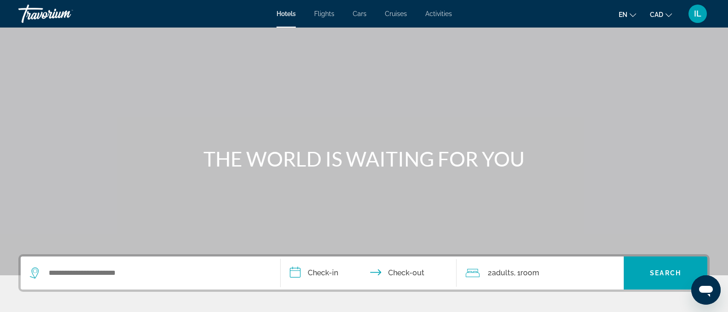
scroll to position [174, 0]
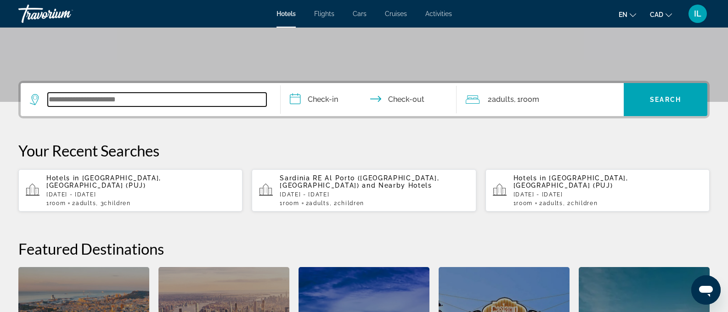
click at [195, 95] on input "Search widget" at bounding box center [157, 100] width 219 height 14
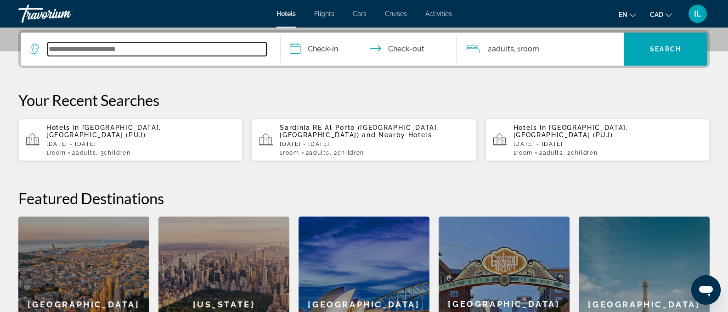
scroll to position [225, 0]
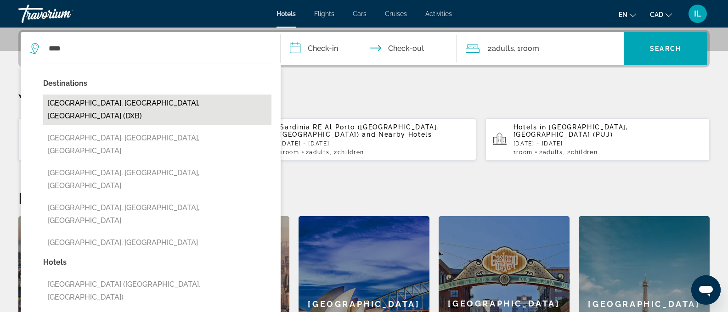
click at [142, 108] on button "[GEOGRAPHIC_DATA], [GEOGRAPHIC_DATA], [GEOGRAPHIC_DATA] (DXB)" at bounding box center [157, 110] width 228 height 30
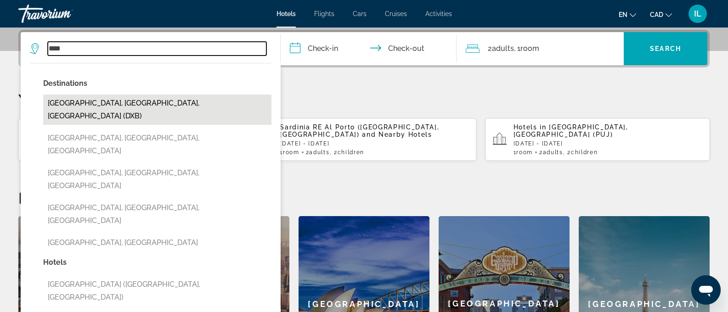
type input "**********"
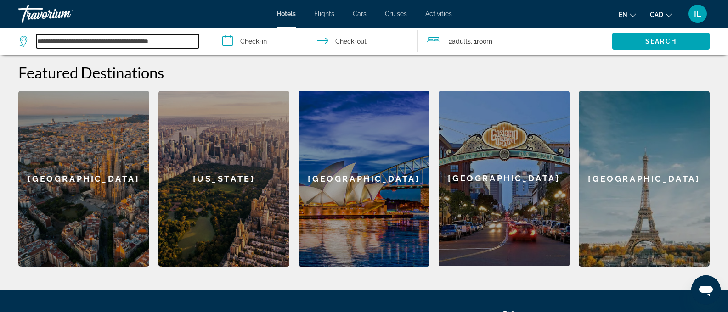
scroll to position [159, 0]
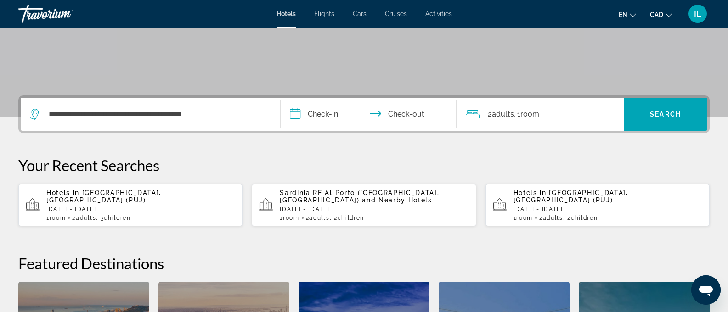
click at [320, 114] on input "**********" at bounding box center [371, 116] width 180 height 36
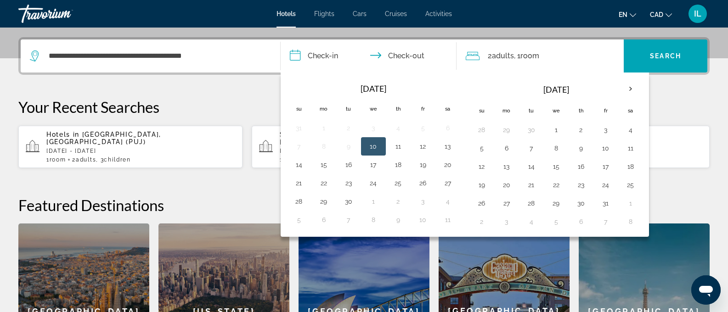
scroll to position [225, 0]
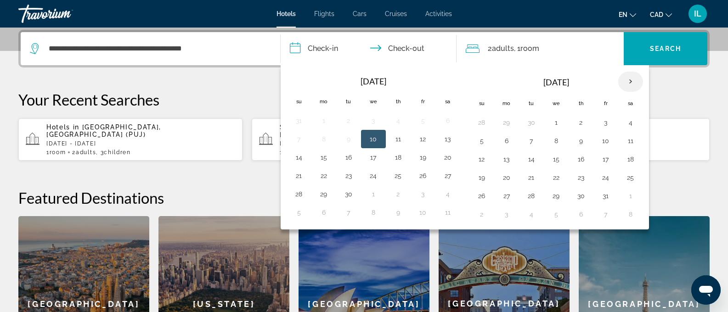
click at [629, 86] on th "Next month" at bounding box center [631, 82] width 25 height 20
click at [559, 142] on button "5" at bounding box center [556, 141] width 15 height 13
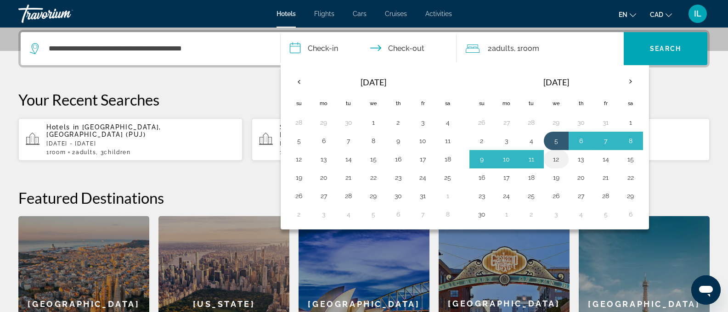
click at [553, 162] on button "12" at bounding box center [556, 159] width 15 height 13
type input "**********"
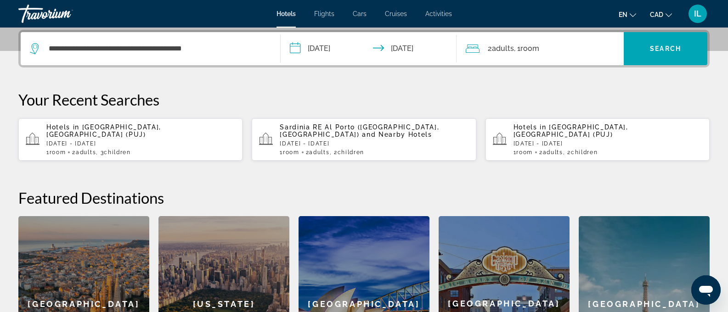
click at [531, 53] on span ", 1 Room rooms" at bounding box center [526, 48] width 25 height 13
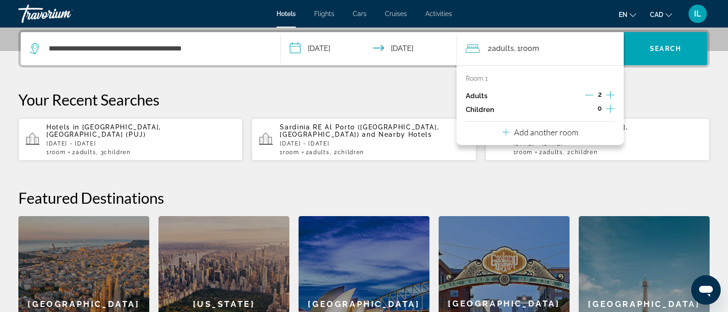
click at [607, 107] on icon "Increment children" at bounding box center [611, 108] width 8 height 11
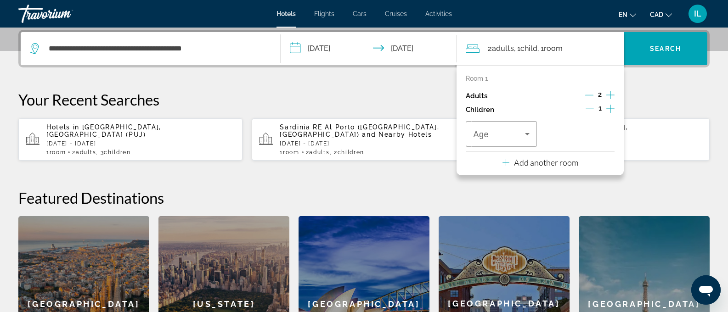
click at [609, 108] on icon "Increment children" at bounding box center [611, 108] width 8 height 11
click at [520, 134] on span "Travelers: 2 adults, 2 children" at bounding box center [498, 134] width 51 height 11
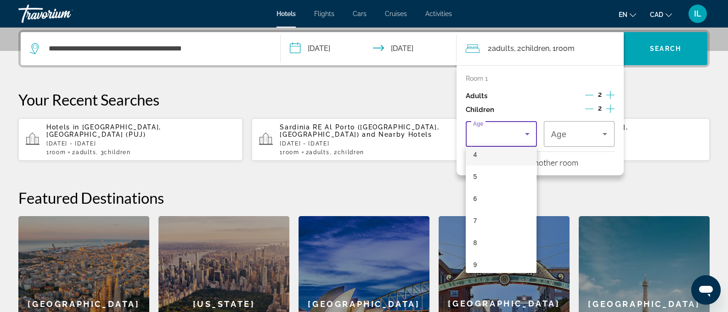
scroll to position [137, 0]
click at [485, 241] on mat-option "10" at bounding box center [501, 245] width 71 height 22
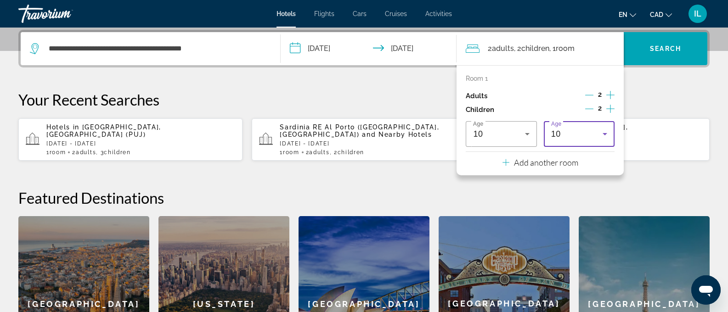
click at [580, 134] on div "10" at bounding box center [576, 134] width 51 height 11
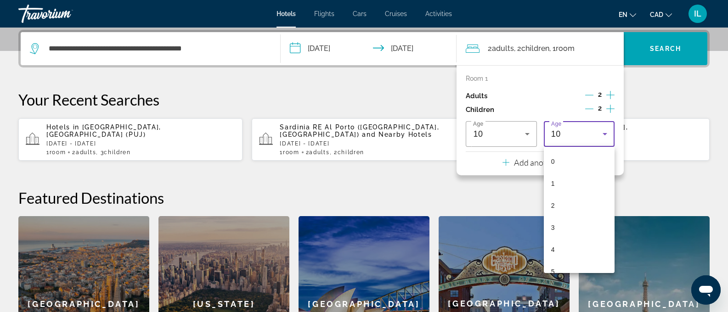
scroll to position [120, 0]
click at [562, 212] on mat-option "8" at bounding box center [579, 218] width 71 height 22
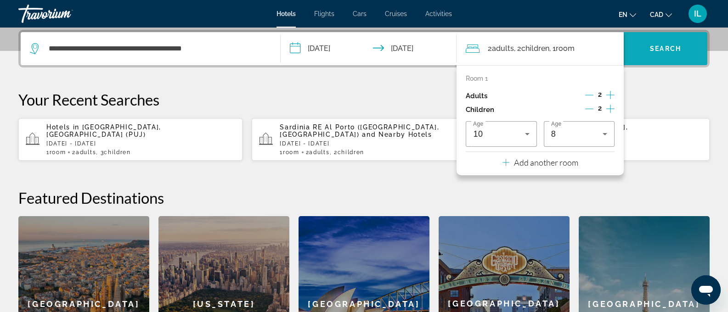
click at [659, 57] on span "Search widget" at bounding box center [666, 49] width 84 height 22
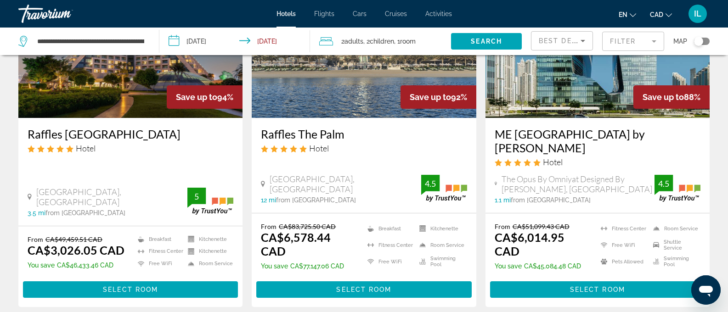
scroll to position [103, 0]
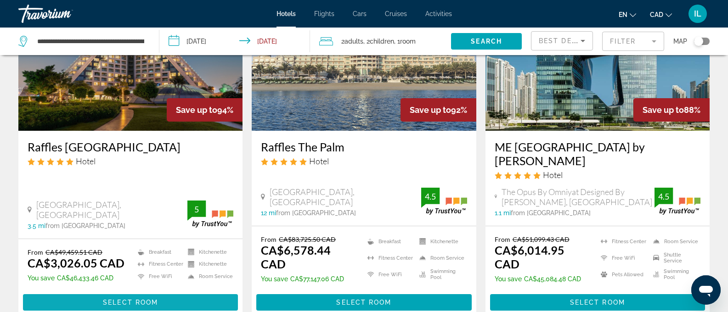
click at [124, 299] on span "Select Room" at bounding box center [130, 302] width 55 height 7
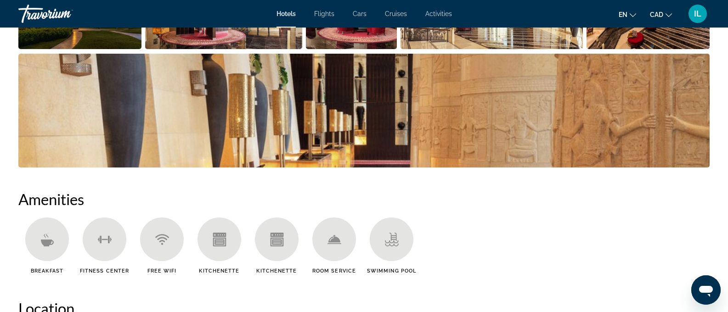
scroll to position [370, 0]
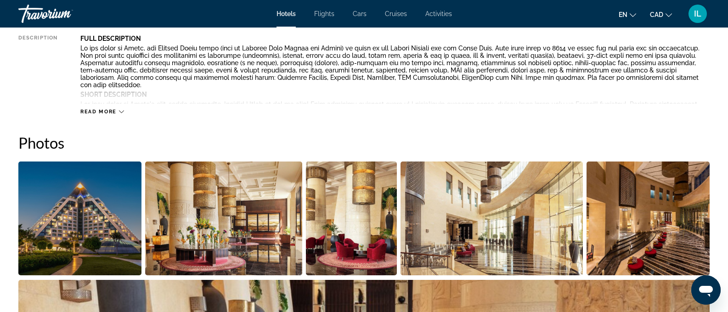
click at [318, 16] on span "Flights" at bounding box center [324, 13] width 20 height 7
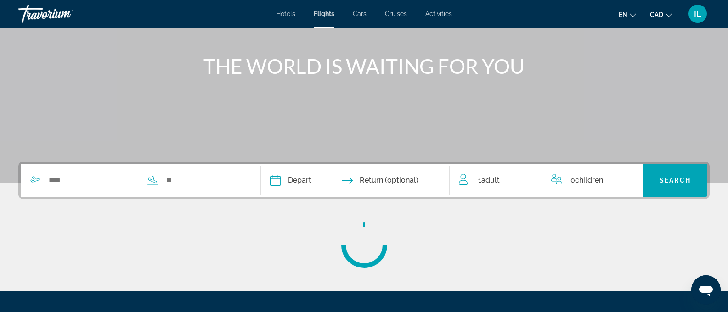
scroll to position [184, 0]
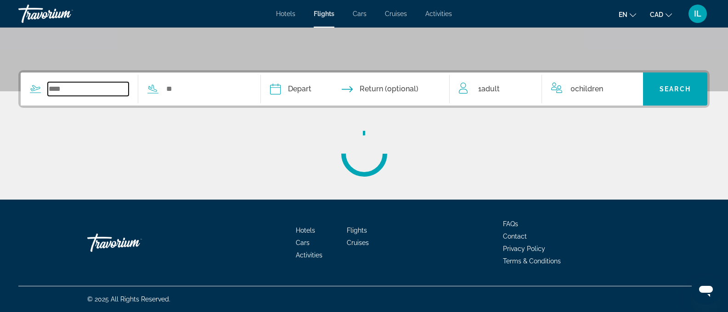
click at [68, 92] on input "Search widget" at bounding box center [88, 89] width 81 height 14
